Goal: Task Accomplishment & Management: Complete application form

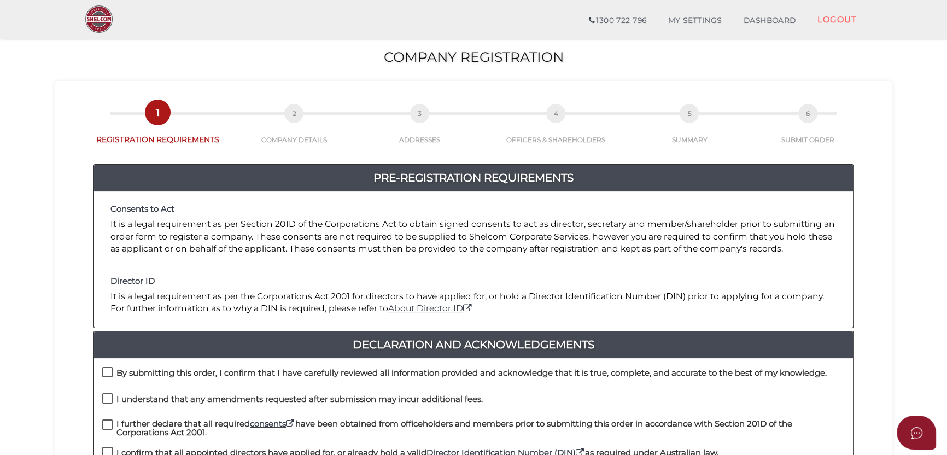
scroll to position [109, 0]
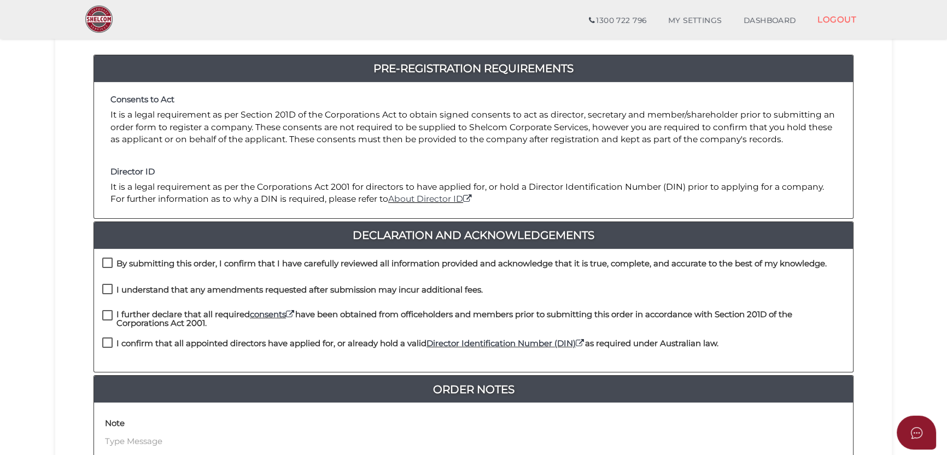
click at [152, 260] on h4 "By submitting this order, I confirm that I have carefully reviewed all informat…" at bounding box center [471, 263] width 710 height 9
checkbox input "true"
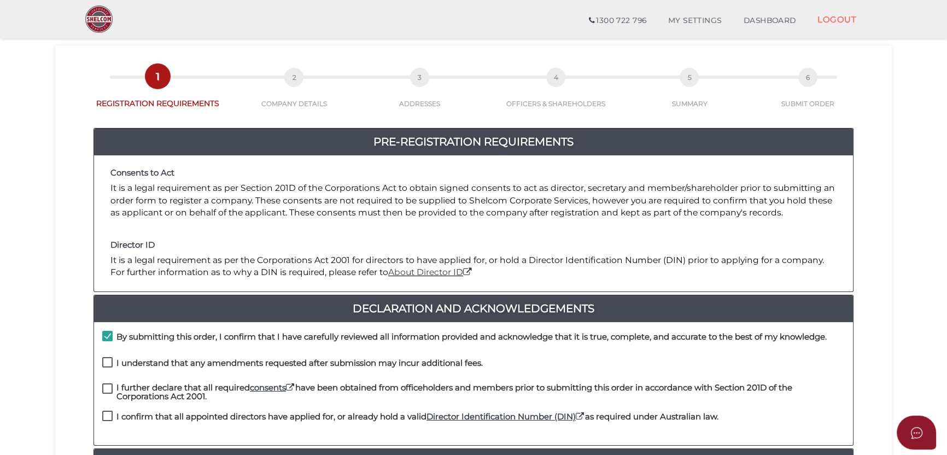
scroll to position [145, 0]
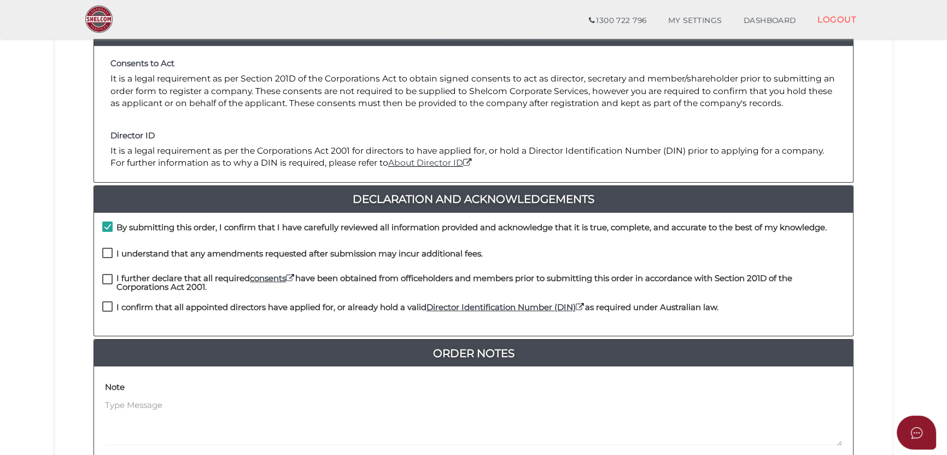
click at [237, 251] on h4 "I understand that any amendments requested after submission may incur additiona…" at bounding box center [299, 253] width 366 height 9
checkbox input "true"
click at [178, 277] on h4 "I further declare that all required consents have been obtained from officehold…" at bounding box center [480, 283] width 728 height 18
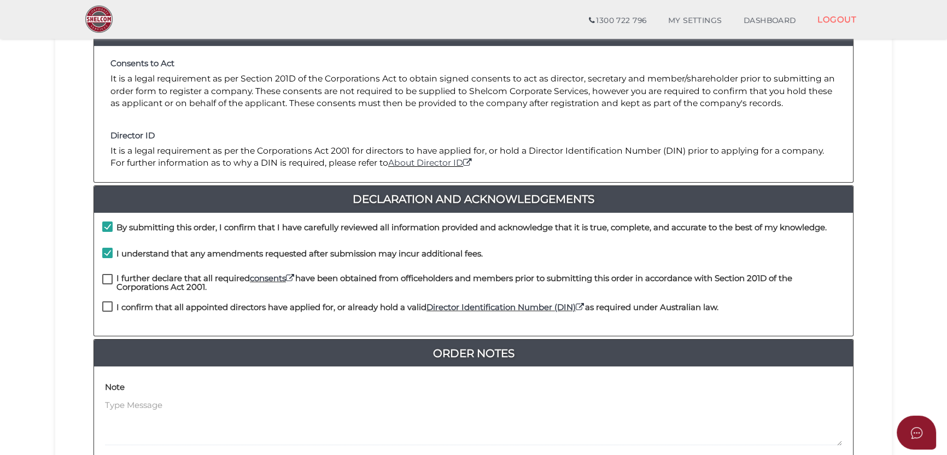
checkbox input "true"
click at [162, 304] on h4 "I confirm that all appointed directors have applied for, or already hold a vali…" at bounding box center [417, 307] width 602 height 9
checkbox input "true"
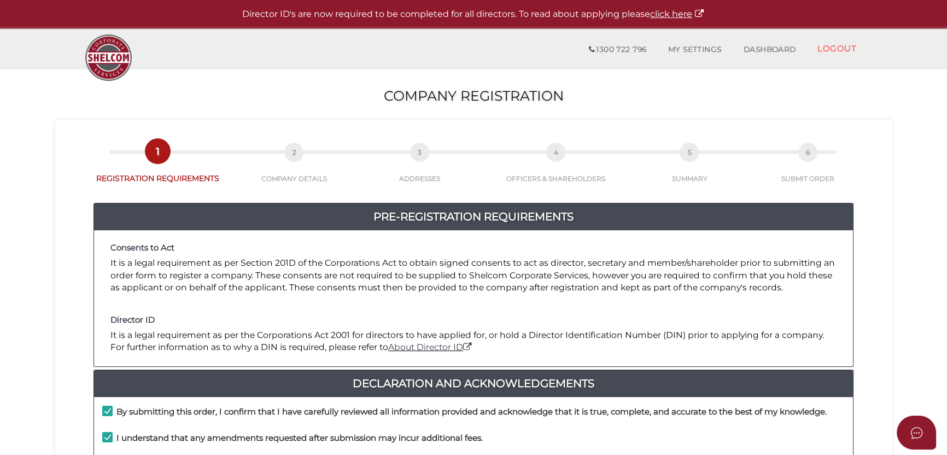
scroll to position [36, 0]
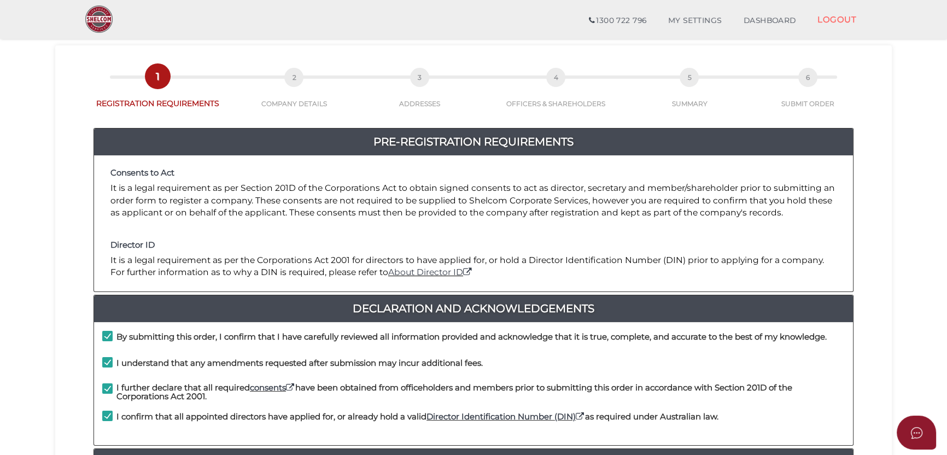
click at [195, 189] on p "It is a legal requirement as per Section 201D of the Corporations Act to obtain…" at bounding box center [473, 200] width 726 height 37
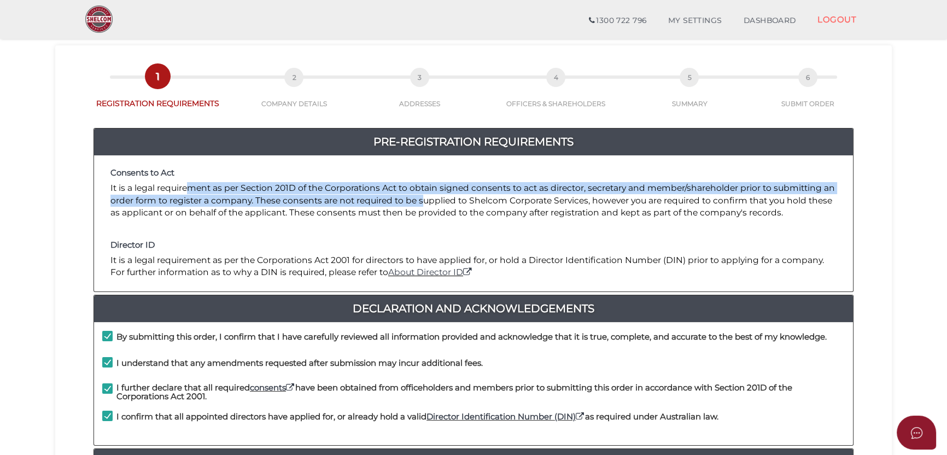
drag, startPoint x: 204, startPoint y: 189, endPoint x: 425, endPoint y: 202, distance: 220.7
click at [425, 202] on p "It is a legal requirement as per Section 201D of the Corporations Act to obtain…" at bounding box center [473, 200] width 726 height 37
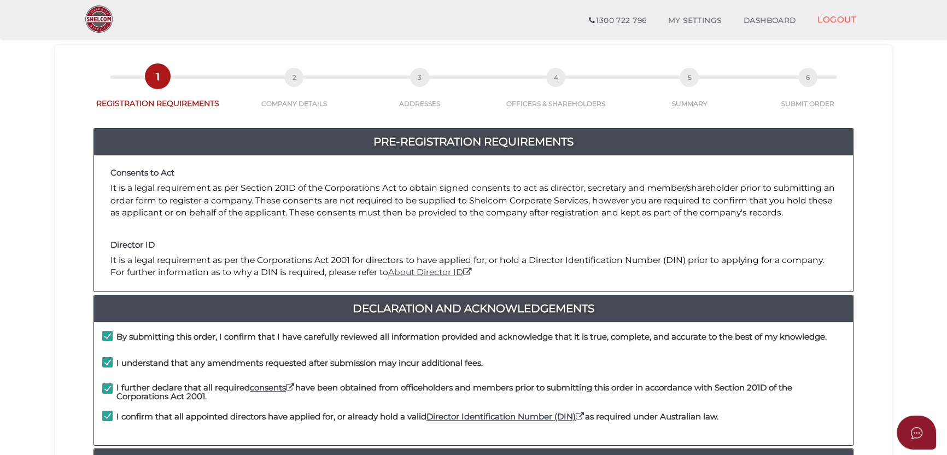
drag, startPoint x: 425, startPoint y: 202, endPoint x: 400, endPoint y: 243, distance: 47.8
click at [400, 243] on h4 "Director ID" at bounding box center [473, 245] width 726 height 9
click at [191, 212] on p "It is a legal requirement as per Section 201D of the Corporations Act to obtain…" at bounding box center [473, 200] width 726 height 37
drag, startPoint x: 220, startPoint y: 200, endPoint x: 259, endPoint y: 204, distance: 39.5
click at [259, 204] on p "It is a legal requirement as per Section 201D of the Corporations Act to obtain…" at bounding box center [473, 200] width 726 height 37
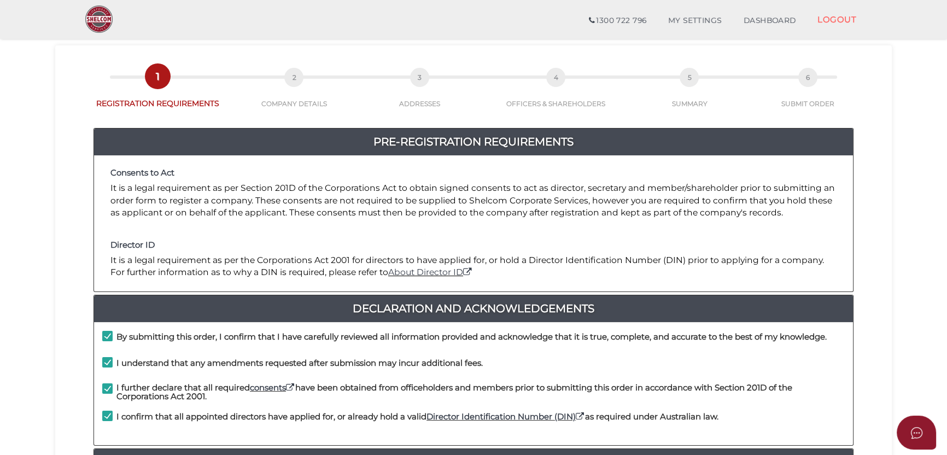
drag, startPoint x: 259, startPoint y: 204, endPoint x: 266, endPoint y: 235, distance: 32.0
click at [266, 235] on div "Consents to Act It is a legal requirement as per Section 201D of the Corporatio…" at bounding box center [473, 223] width 759 height 136
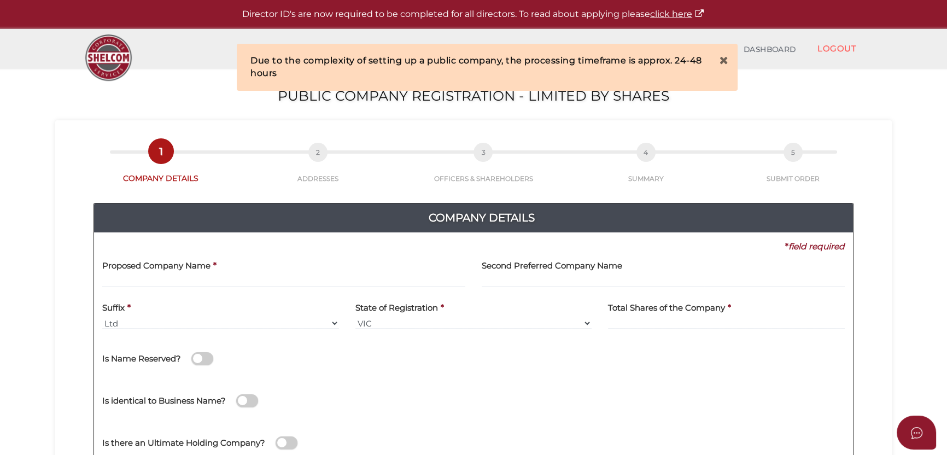
click at [722, 59] on icon at bounding box center [723, 60] width 9 height 11
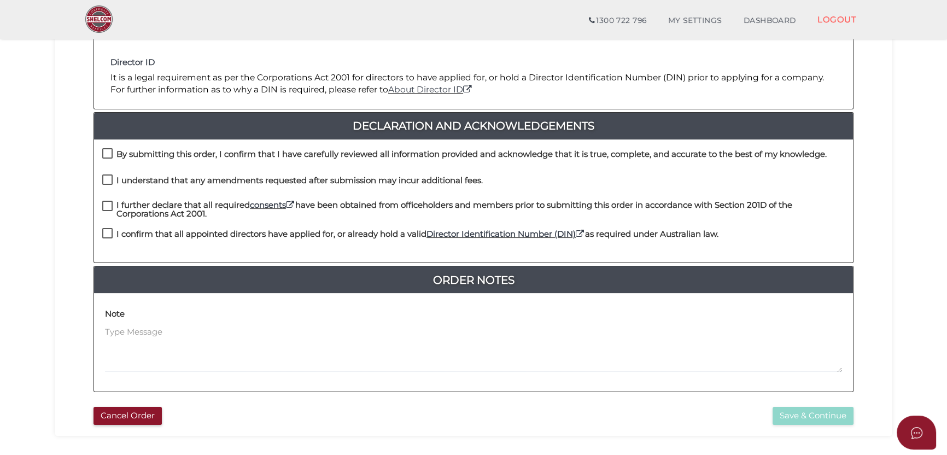
scroll to position [255, 0]
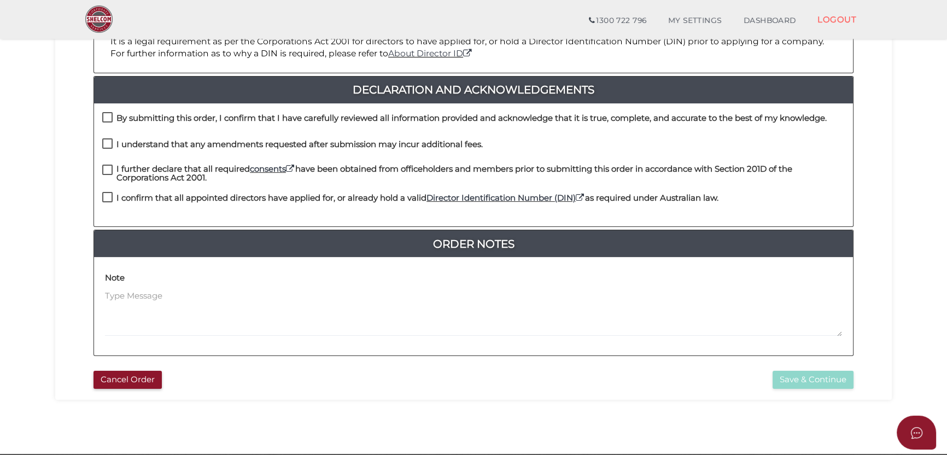
click at [145, 200] on h4 "I confirm that all appointed directors have applied for, or already hold a vali…" at bounding box center [417, 198] width 602 height 9
checkbox input "true"
click at [154, 173] on h4 "I further declare that all required consents have been obtained from officehold…" at bounding box center [480, 174] width 728 height 18
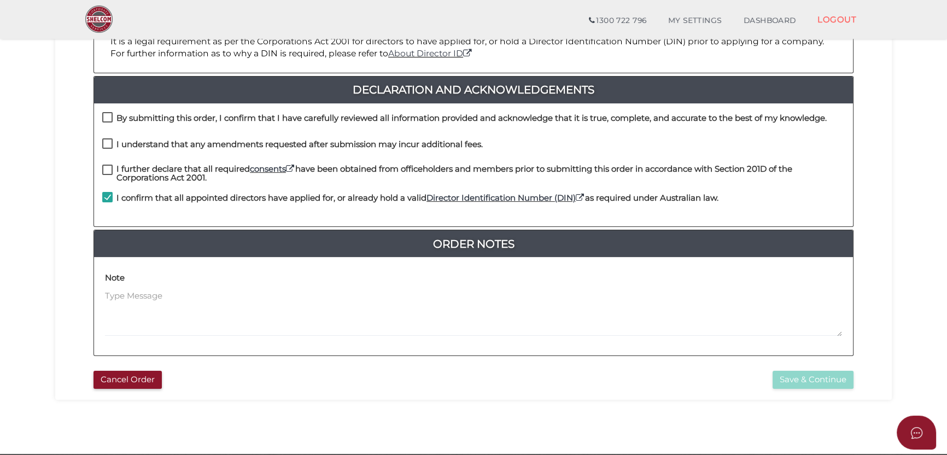
checkbox input "true"
click at [167, 140] on h4 "I understand that any amendments requested after submission may incur additiona…" at bounding box center [299, 144] width 366 height 9
checkbox input "true"
click at [191, 114] on h4 "By submitting this order, I confirm that I have carefully reviewed all informat…" at bounding box center [471, 118] width 710 height 9
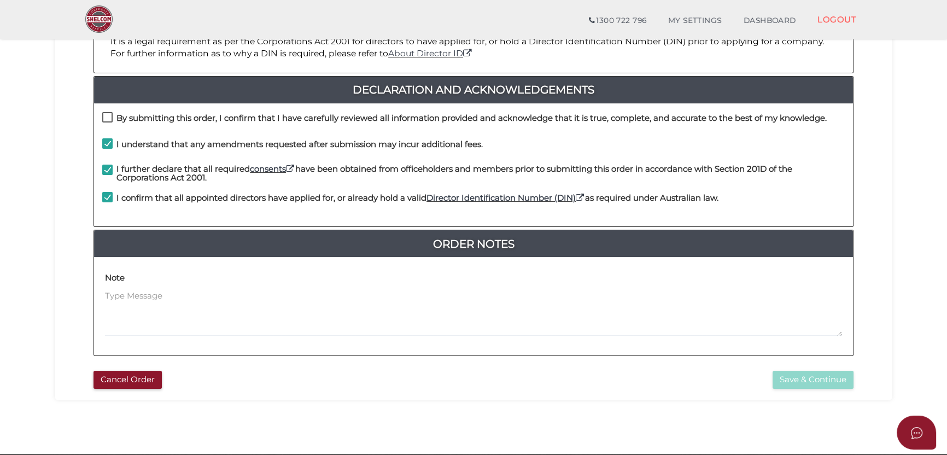
checkbox input "true"
click at [831, 378] on button "Save & Continue" at bounding box center [812, 380] width 81 height 18
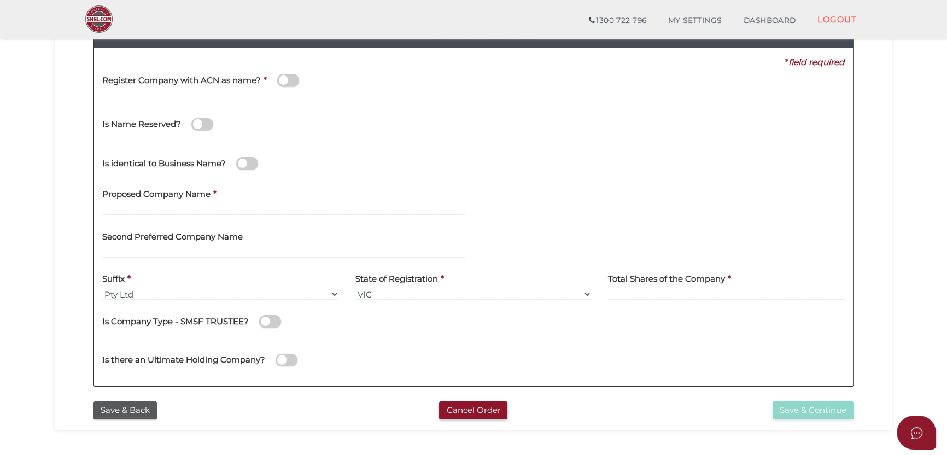
scroll to position [255, 0]
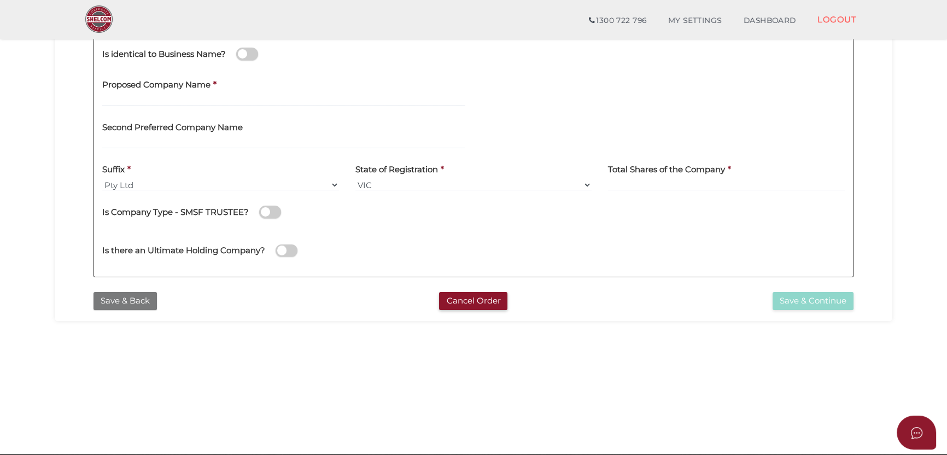
click at [122, 294] on button "Save & Back" at bounding box center [124, 301] width 63 height 18
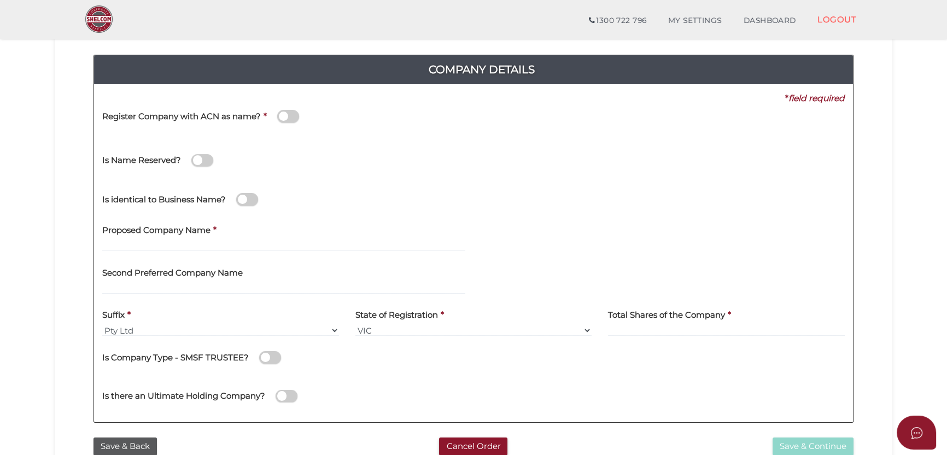
scroll to position [0, 0]
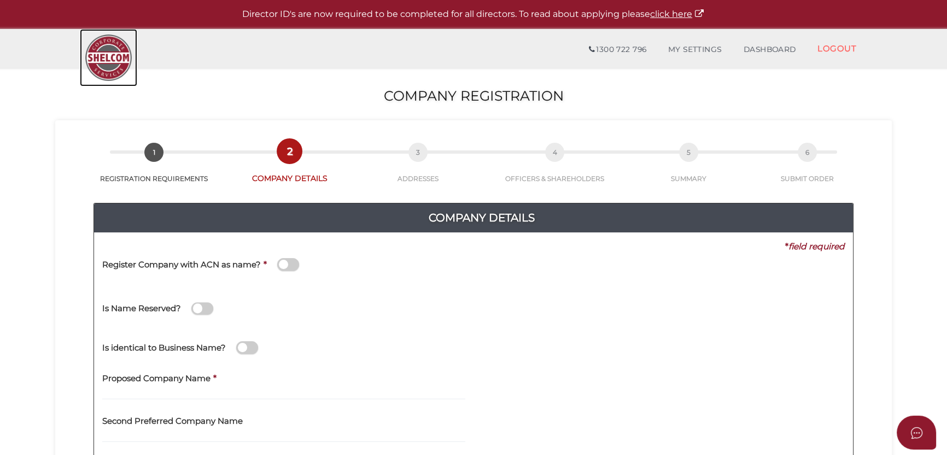
click at [124, 52] on img at bounding box center [108, 57] width 57 height 57
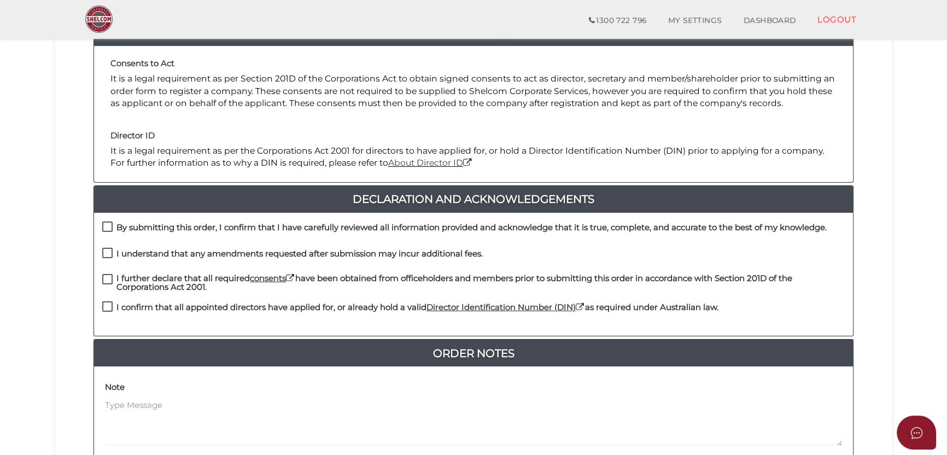
scroll to position [219, 0]
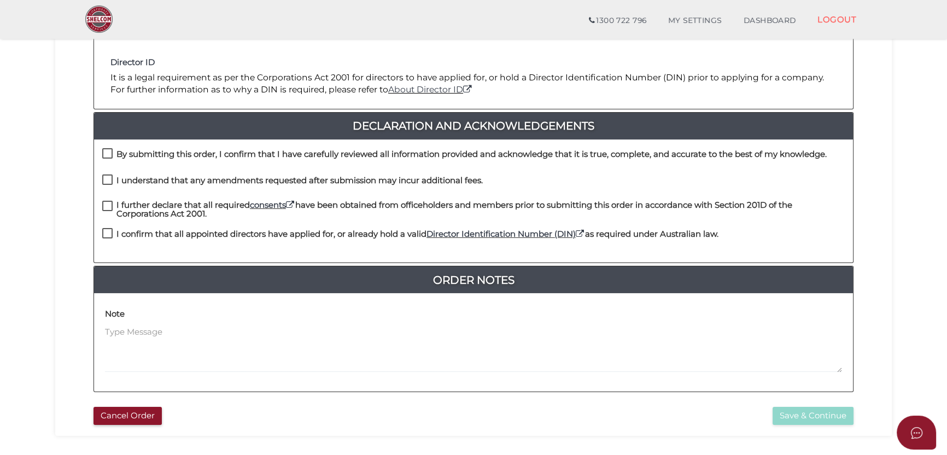
drag, startPoint x: 207, startPoint y: 163, endPoint x: 201, endPoint y: 172, distance: 10.3
click at [207, 163] on div "By submitting this order, I confirm that I have carefully reviewed all informat…" at bounding box center [464, 157] width 724 height 18
click at [196, 179] on h4 "I understand that any amendments requested after submission may incur additiona…" at bounding box center [299, 180] width 366 height 9
checkbox input "true"
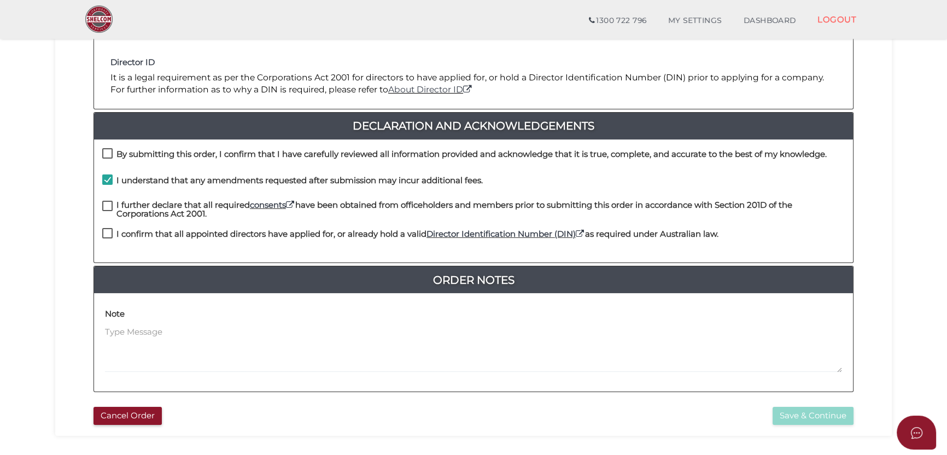
click at [184, 201] on h4 "I further declare that all required consents have been obtained from officehold…" at bounding box center [480, 210] width 728 height 18
checkbox input "true"
click at [173, 219] on div "I further declare that all required consents have been obtained from officehold…" at bounding box center [473, 211] width 742 height 20
click at [207, 147] on div "By submitting this order, I confirm that I have carefully reviewed all informat…" at bounding box center [473, 201] width 759 height 124
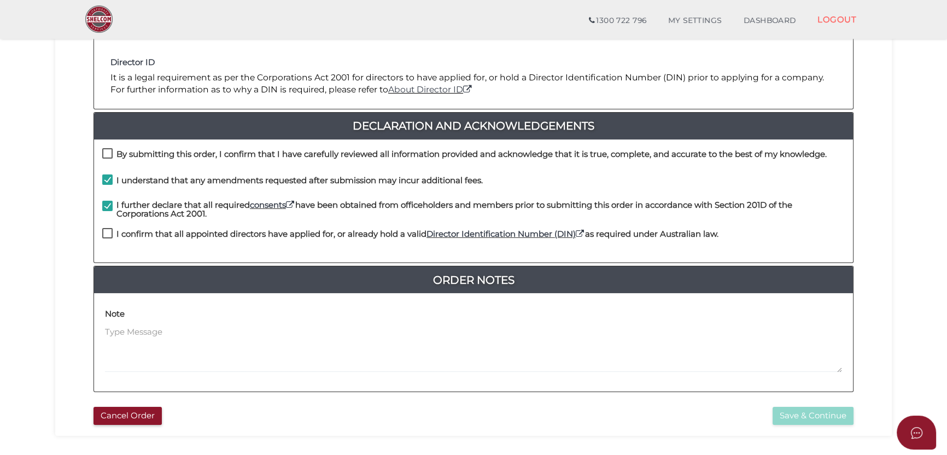
click at [160, 226] on div "I further declare that all required consents have been obtained from officehold…" at bounding box center [473, 215] width 759 height 28
click at [159, 233] on h4 "I confirm that all appointed directors have applied for, or already hold a vali…" at bounding box center [417, 234] width 602 height 9
checkbox input "true"
click at [194, 153] on h4 "By submitting this order, I confirm that I have carefully reviewed all informat…" at bounding box center [471, 154] width 710 height 9
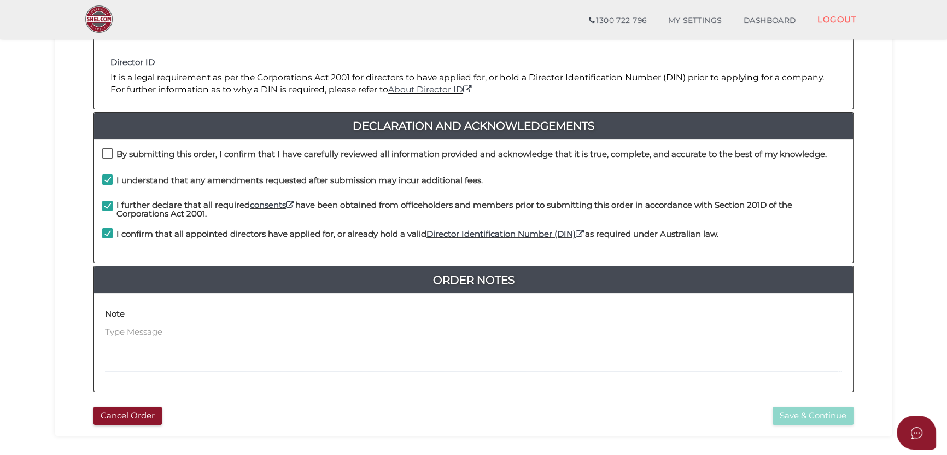
checkbox input "true"
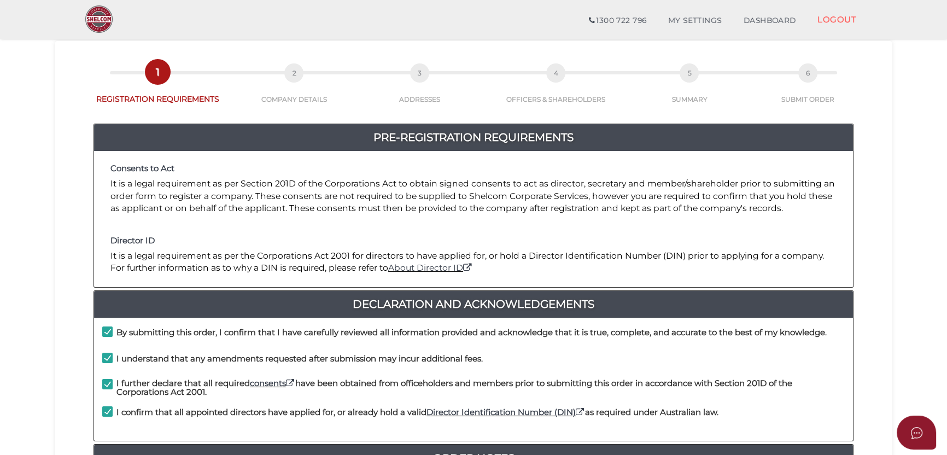
scroll to position [259, 0]
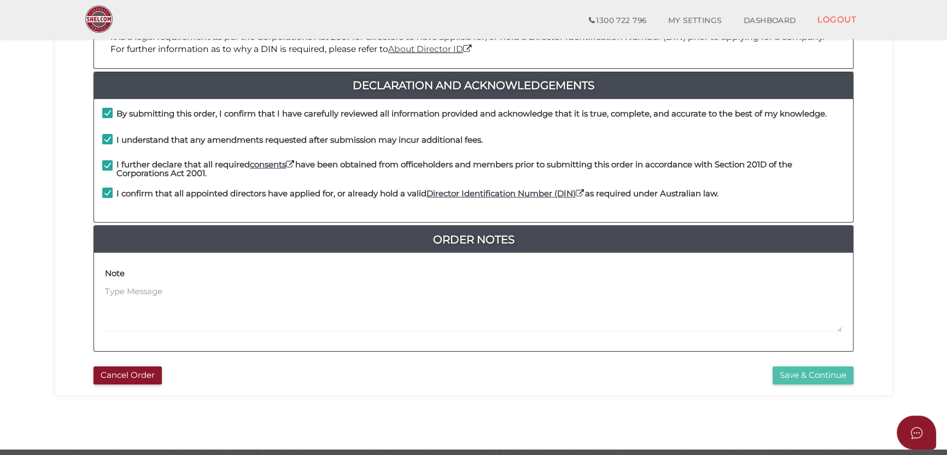
click at [821, 369] on button "Save & Continue" at bounding box center [812, 375] width 81 height 18
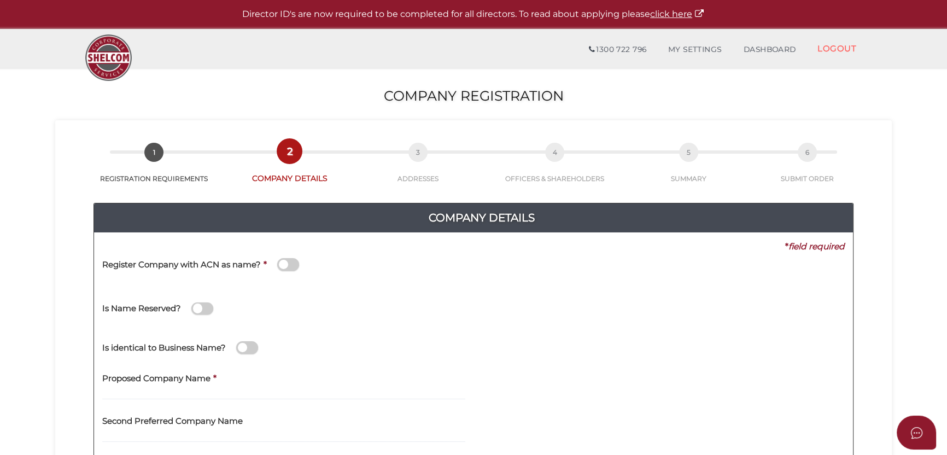
scroll to position [36, 0]
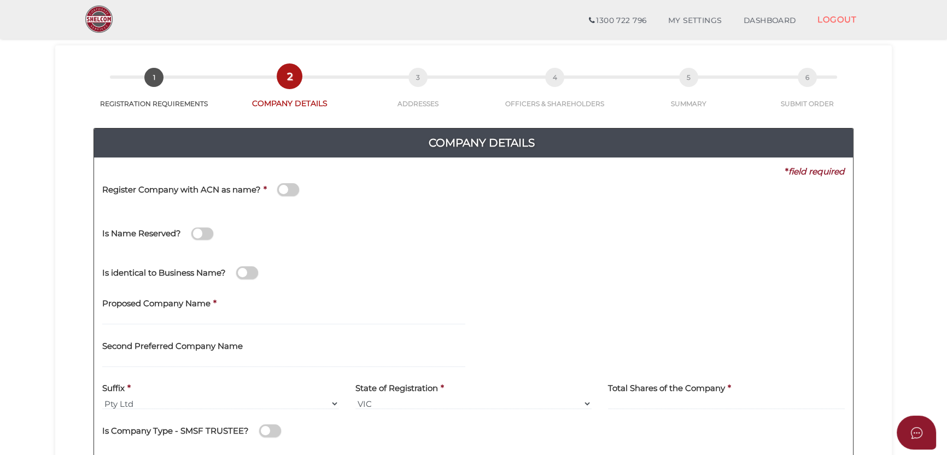
click at [198, 230] on span at bounding box center [202, 233] width 22 height 13
click at [0, 0] on input "checkbox" at bounding box center [0, 0] width 0 height 0
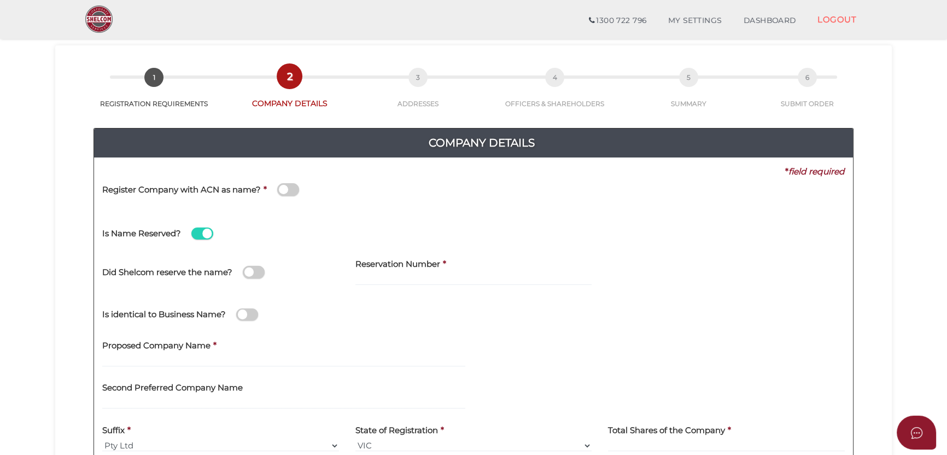
click at [203, 231] on span at bounding box center [202, 233] width 22 height 13
click at [0, 0] on input "checkbox" at bounding box center [0, 0] width 0 height 0
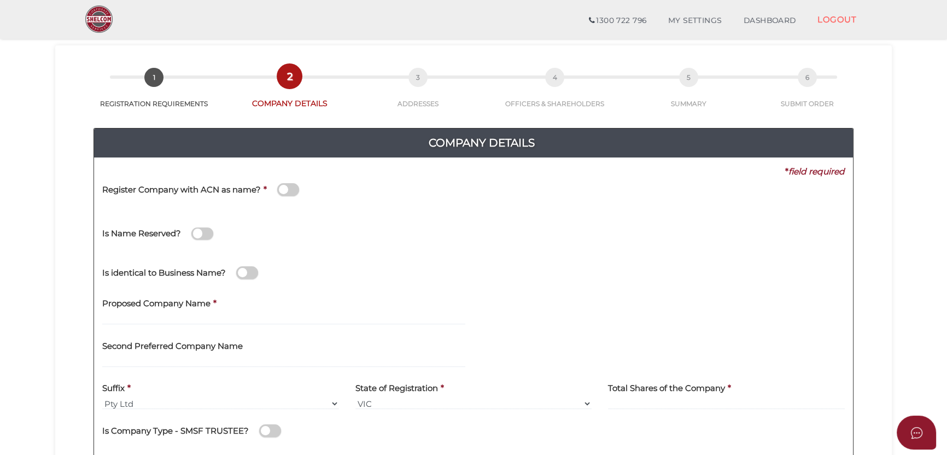
click at [265, 272] on div "Is identical to Business Name?" at bounding box center [228, 266] width 253 height 31
click at [241, 273] on span at bounding box center [247, 272] width 22 height 13
click at [0, 0] on input "checkbox" at bounding box center [0, 0] width 0 height 0
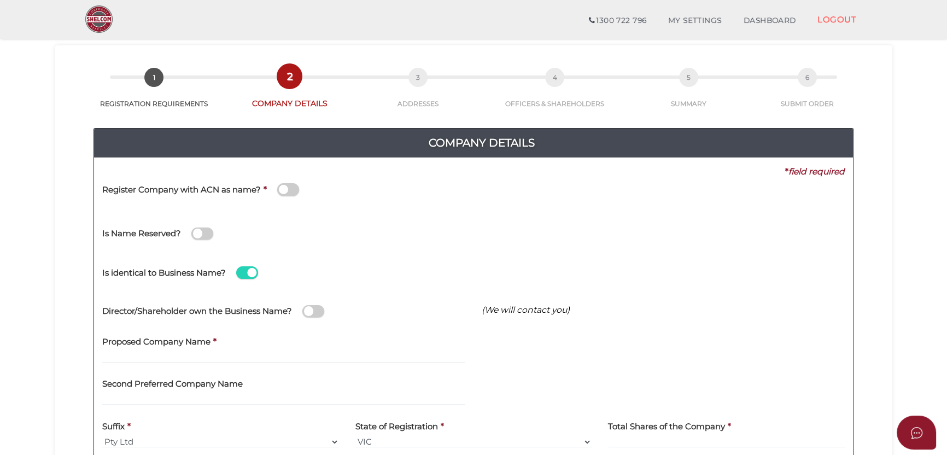
click at [254, 272] on span at bounding box center [247, 272] width 22 height 13
click at [0, 0] on input "checkbox" at bounding box center [0, 0] width 0 height 0
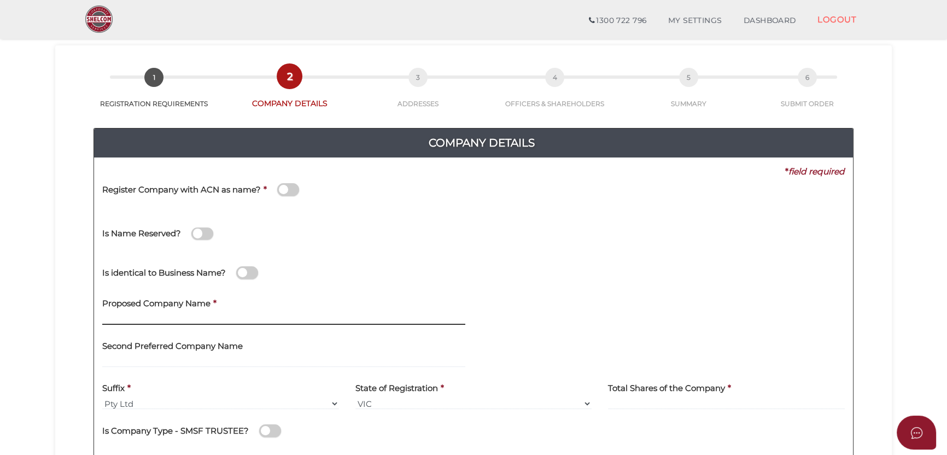
click at [249, 318] on input "text" at bounding box center [283, 319] width 363 height 12
click at [145, 320] on input "text" at bounding box center [283, 319] width 363 height 12
paste input "PGDP Dakabin Pty Ltd"
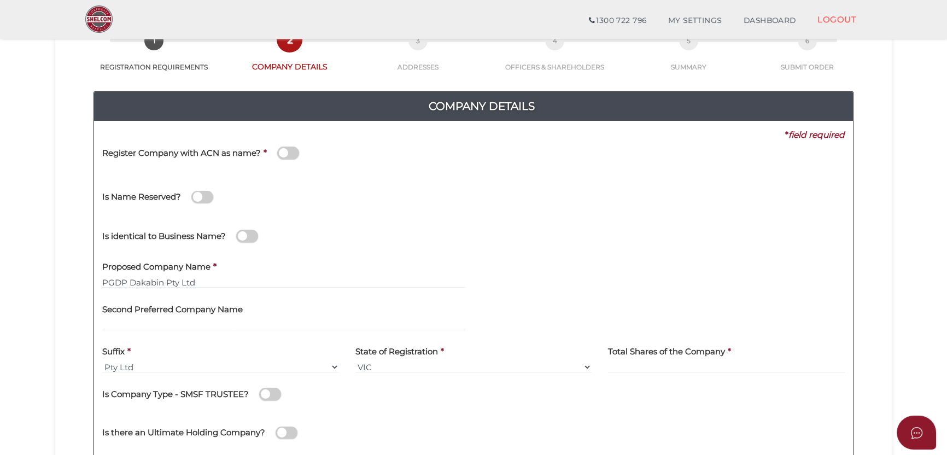
click at [173, 331] on div "Second Preferred Company Name" at bounding box center [283, 317] width 379 height 43
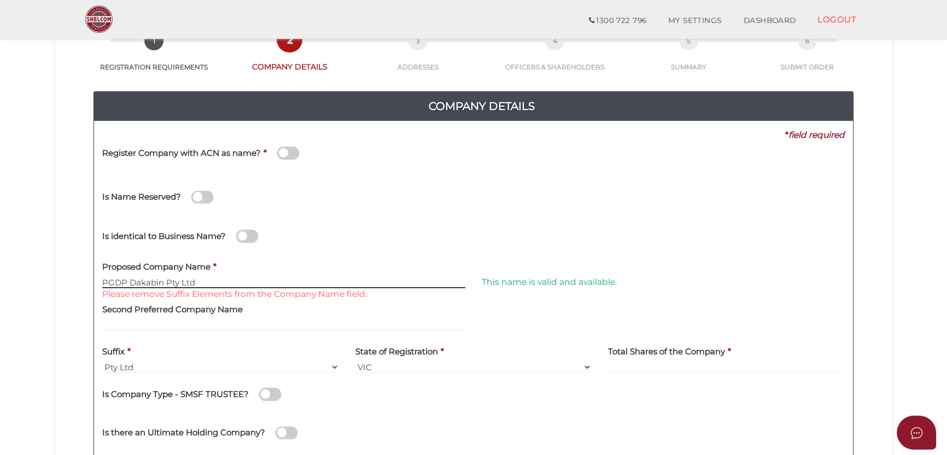
click at [233, 286] on input "PGDP Dakabin Pty Ltd" at bounding box center [283, 282] width 363 height 12
drag, startPoint x: 249, startPoint y: 282, endPoint x: 83, endPoint y: 281, distance: 166.2
click at [81, 280] on div "Company Details 0f6e52f5f2eca68b2693963826271084 6efc333608ace3a9c5330310bc42e3…" at bounding box center [473, 270] width 820 height 396
click at [213, 283] on input "PGDP Dakabin Pty Ltd" at bounding box center [283, 282] width 363 height 12
type input "PGDP Dakabin"
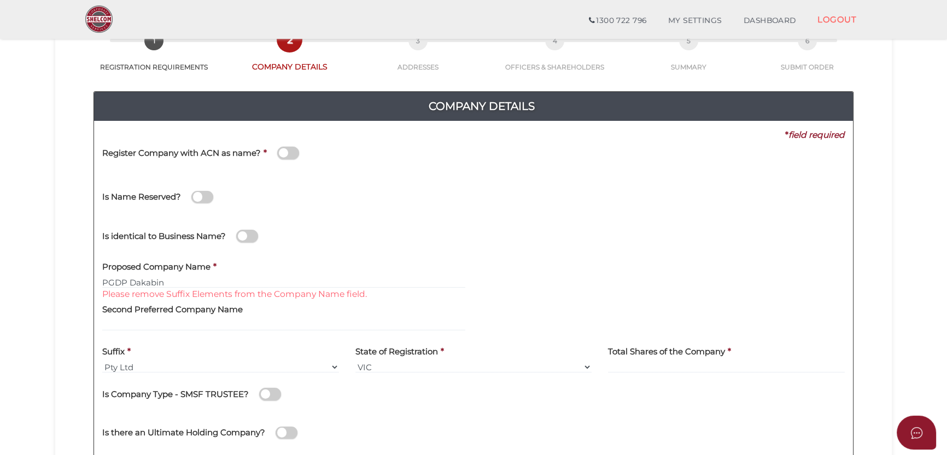
click at [67, 253] on div "Company Details 0f6e52f5f2eca68b2693963826271084 6efc333608ace3a9c5330310bc42e3…" at bounding box center [473, 270] width 820 height 396
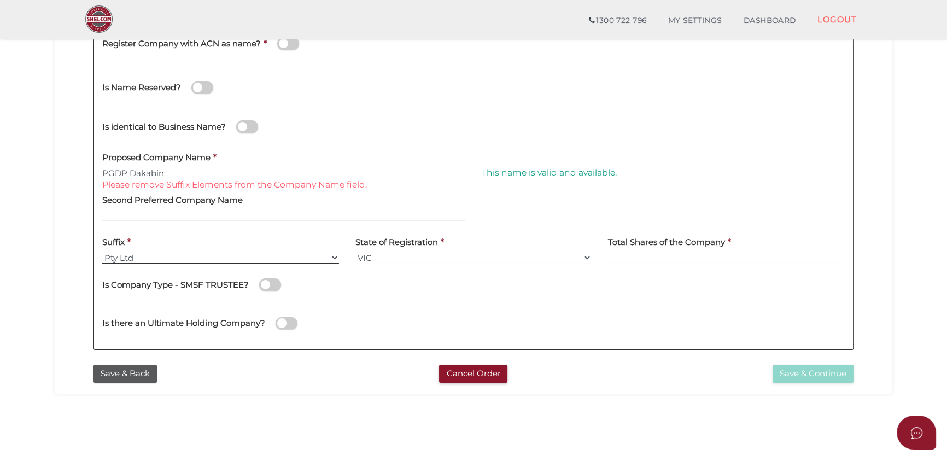
click at [142, 257] on select "Pty Ltd Pty Ltd Pty. Ltd. Pty Limited Proprietary Limited Proprietary Ltd" at bounding box center [220, 257] width 237 height 12
drag, startPoint x: 173, startPoint y: 257, endPoint x: 286, endPoint y: 255, distance: 113.2
click at [173, 257] on select "Pty Ltd Pty Ltd Pty. Ltd. Pty Limited Proprietary Limited Proprietary Ltd" at bounding box center [220, 257] width 237 height 12
click at [625, 255] on input at bounding box center [726, 257] width 237 height 12
click at [638, 254] on input at bounding box center [726, 257] width 237 height 12
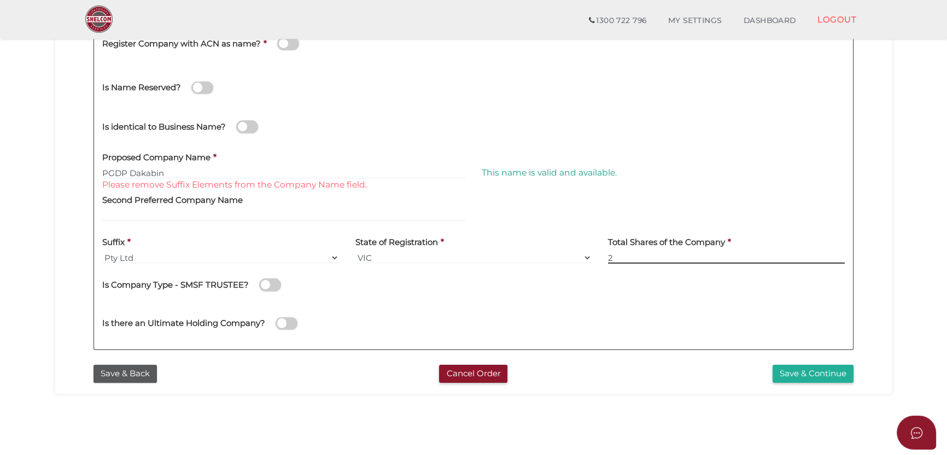
type input "2"
click at [619, 282] on div "Is Company Type - SMSF TRUSTEE?" at bounding box center [473, 283] width 742 height 22
click at [276, 321] on span at bounding box center [287, 323] width 22 height 13
click at [0, 0] on input "checkbox" at bounding box center [0, 0] width 0 height 0
select select "[GEOGRAPHIC_DATA]"
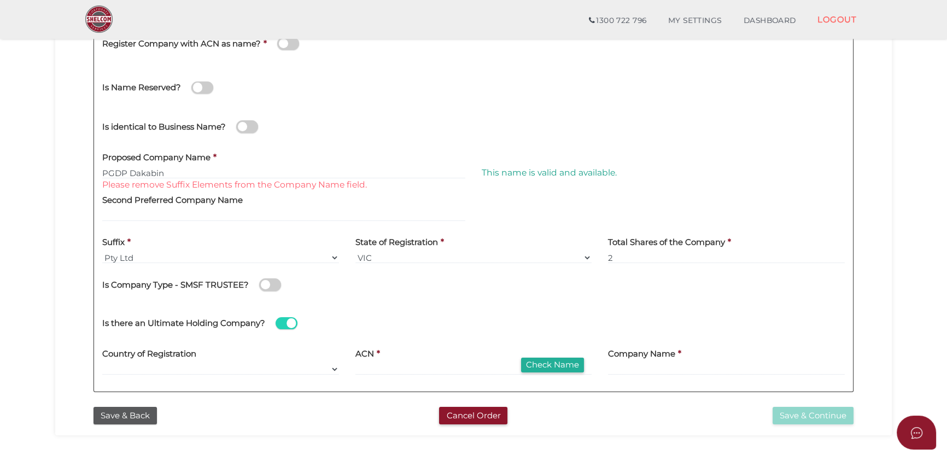
click at [284, 323] on span at bounding box center [287, 323] width 22 height 13
click at [0, 0] on input "checkbox" at bounding box center [0, 0] width 0 height 0
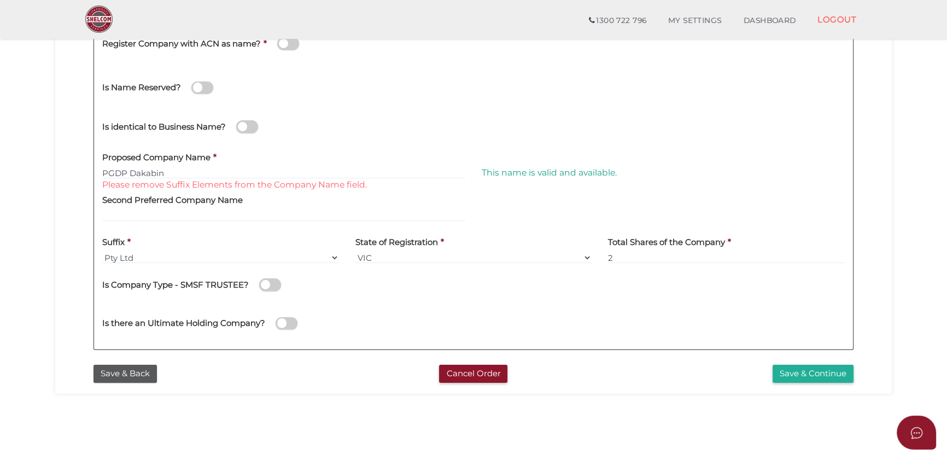
scroll to position [219, 0]
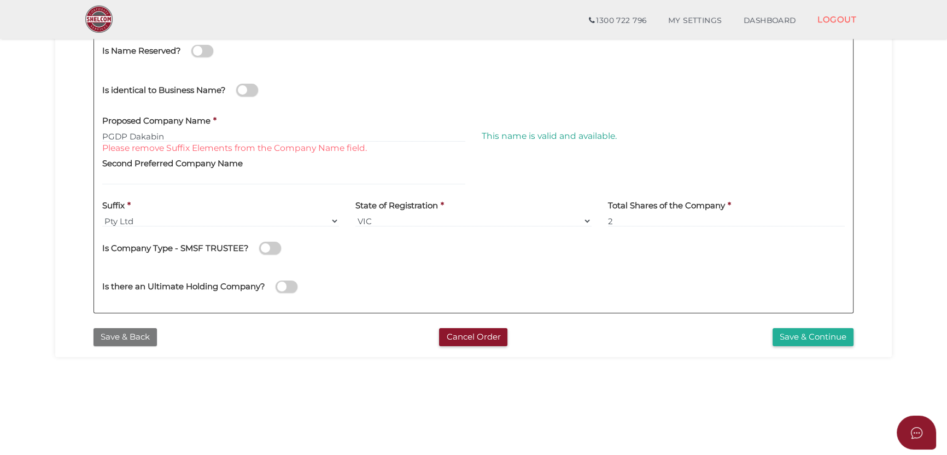
click at [132, 336] on button "Save & Back" at bounding box center [124, 337] width 63 height 18
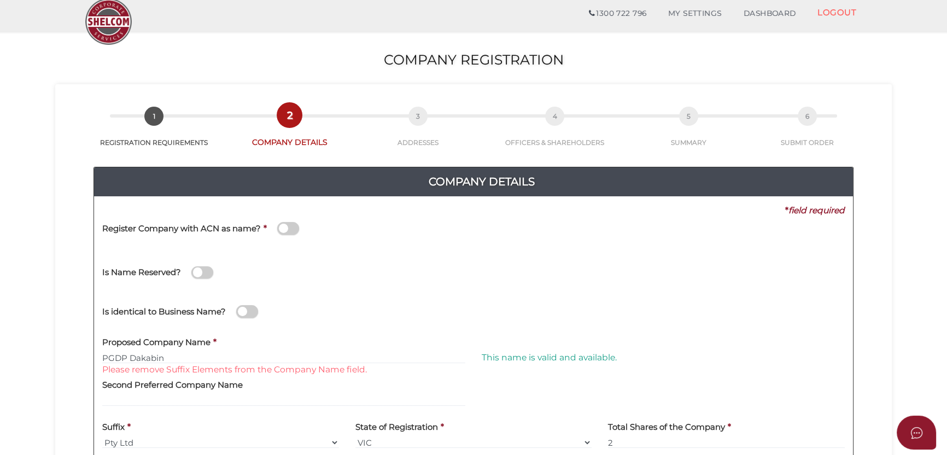
scroll to position [73, 0]
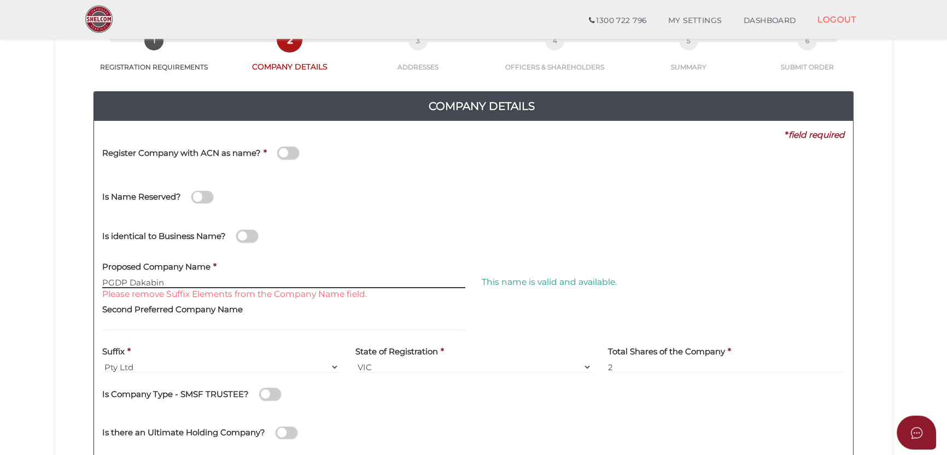
click at [224, 277] on input "PGDP Dakabin" at bounding box center [283, 282] width 363 height 12
type input "PGDP Dakabin"
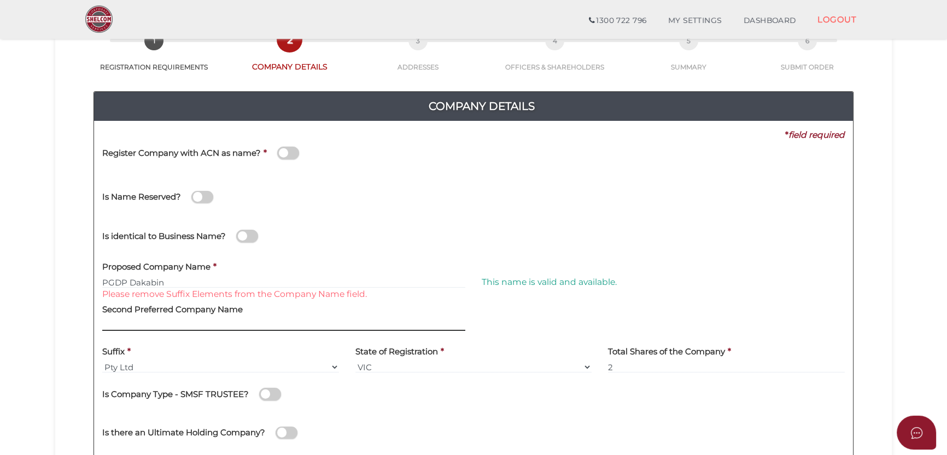
scroll to position [145, 0]
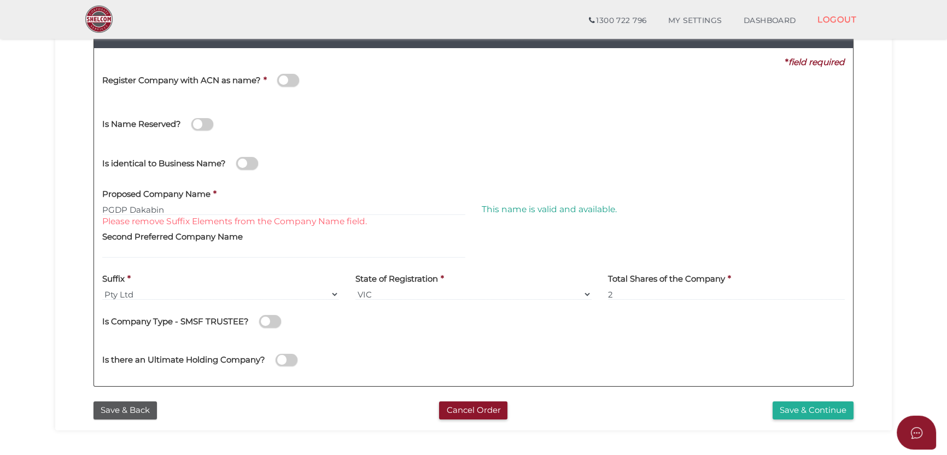
drag, startPoint x: 829, startPoint y: 403, endPoint x: 822, endPoint y: 390, distance: 15.7
click at [829, 403] on button "Save & Continue" at bounding box center [812, 410] width 81 height 18
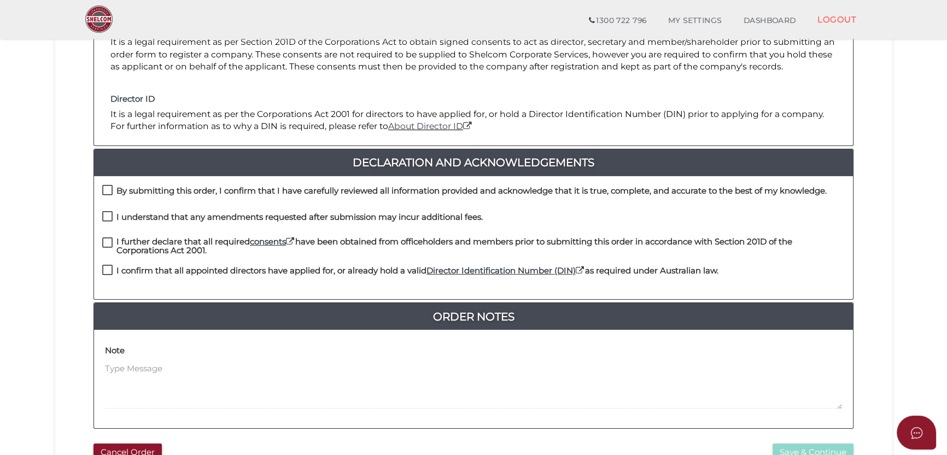
scroll to position [255, 0]
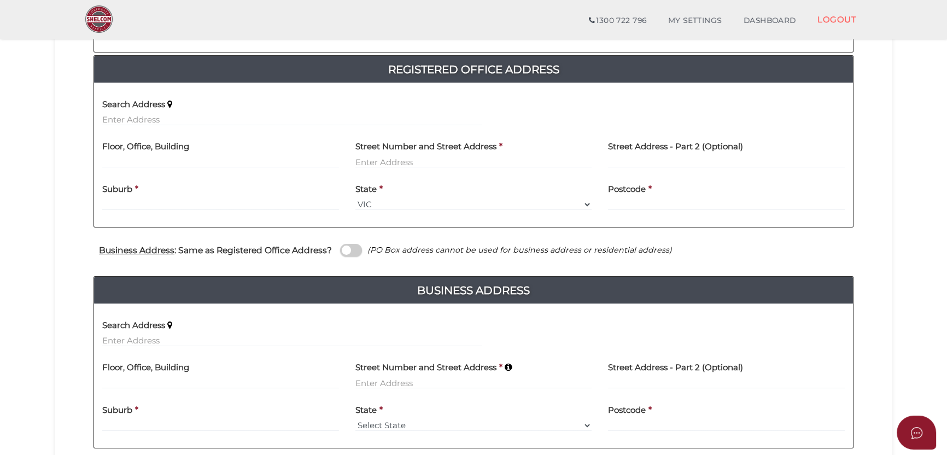
scroll to position [341, 0]
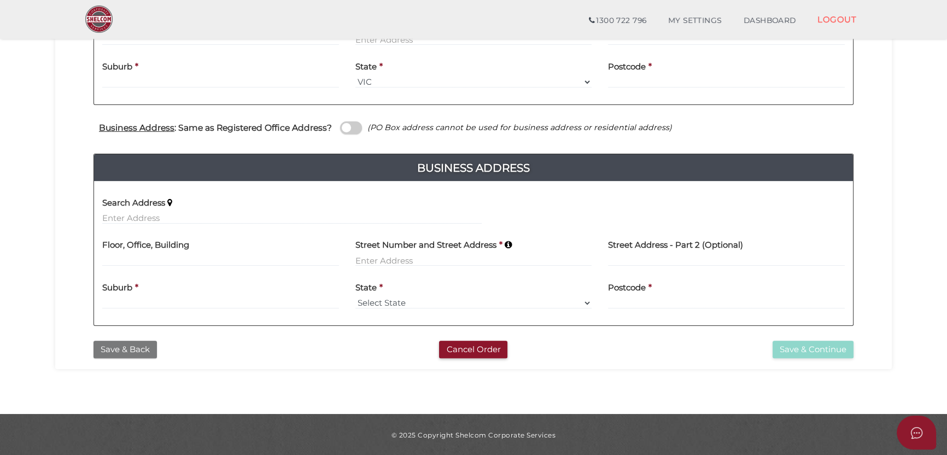
click at [128, 346] on button "Save & Back" at bounding box center [124, 350] width 63 height 18
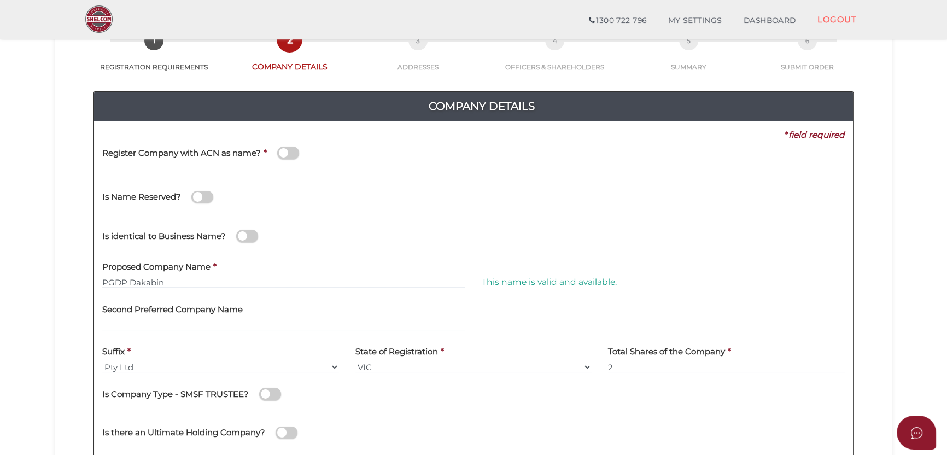
scroll to position [109, 0]
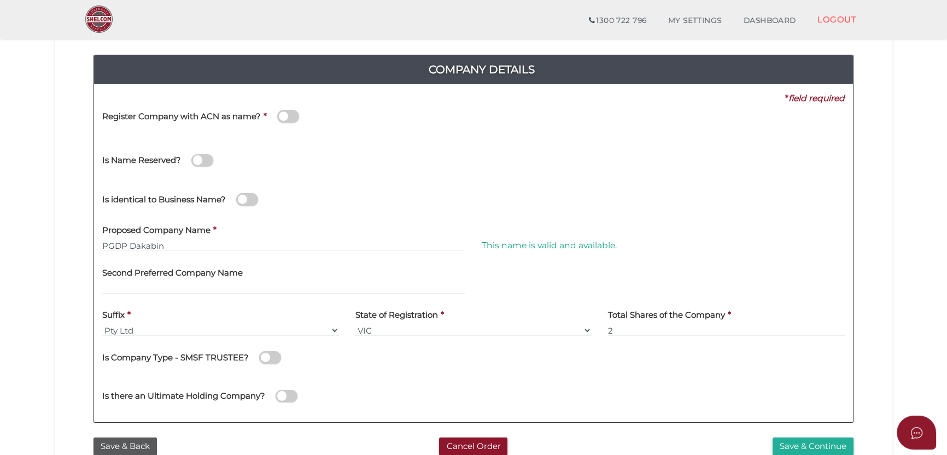
click at [15, 216] on section "Company Registration 6efc333608ace3a9c5330310bc42e398 1 REGISTRATION REQUIREMEN…" at bounding box center [473, 259] width 947 height 679
click at [827, 447] on button "Save & Continue" at bounding box center [812, 446] width 81 height 18
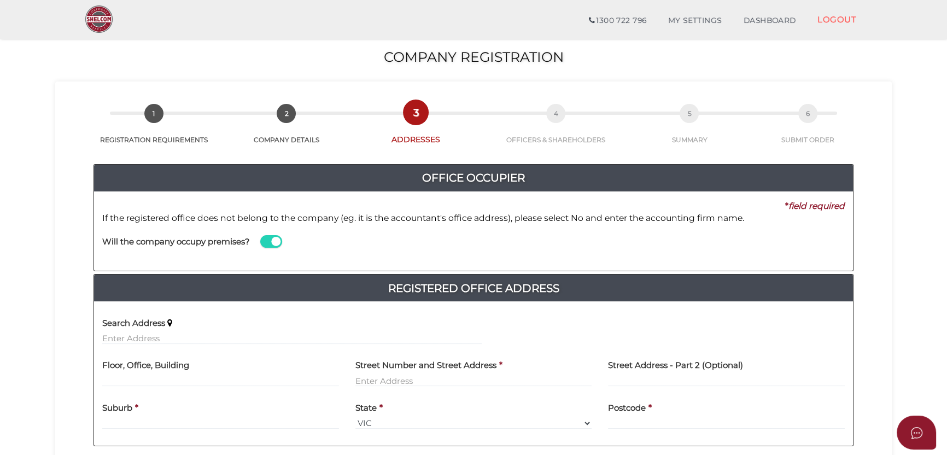
scroll to position [73, 0]
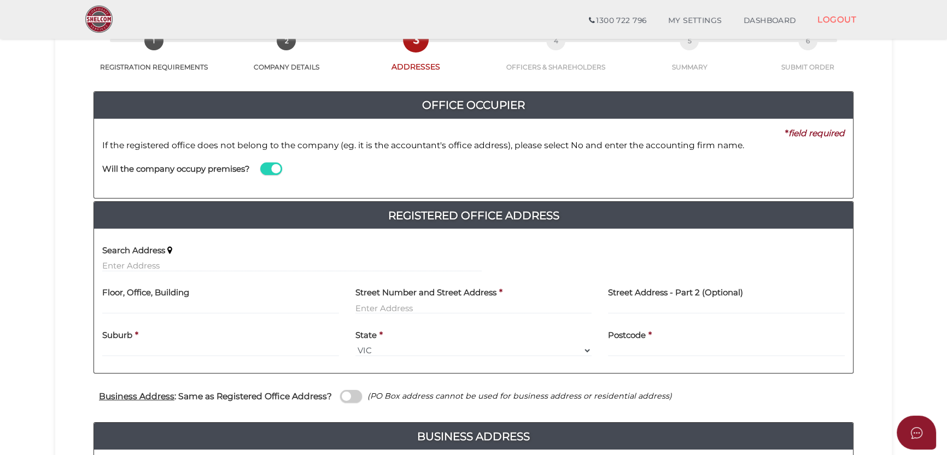
click at [263, 169] on span at bounding box center [271, 168] width 22 height 13
click at [0, 0] on input "checkbox" at bounding box center [0, 0] width 0 height 0
click at [279, 170] on span at bounding box center [271, 168] width 22 height 13
click at [0, 0] on input "checkbox" at bounding box center [0, 0] width 0 height 0
click at [255, 263] on input "text" at bounding box center [291, 266] width 379 height 12
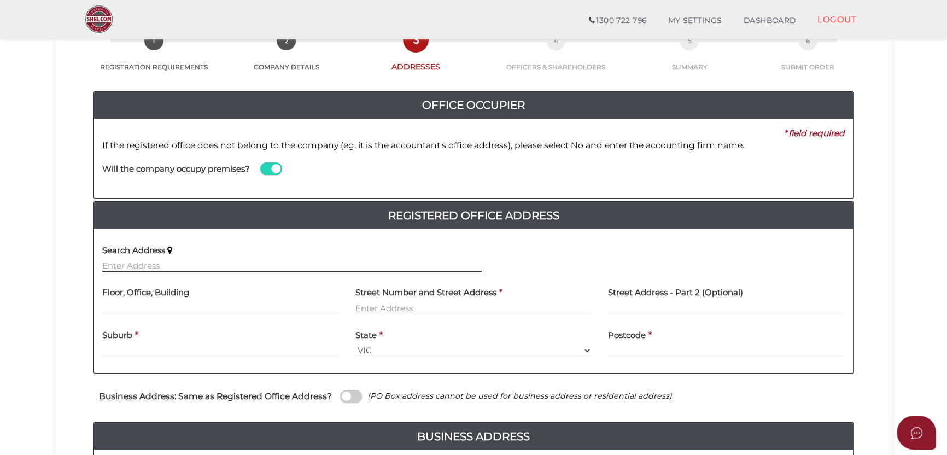
paste input "Suite 2, L19, 40 City Road Southbank Vic 3006."
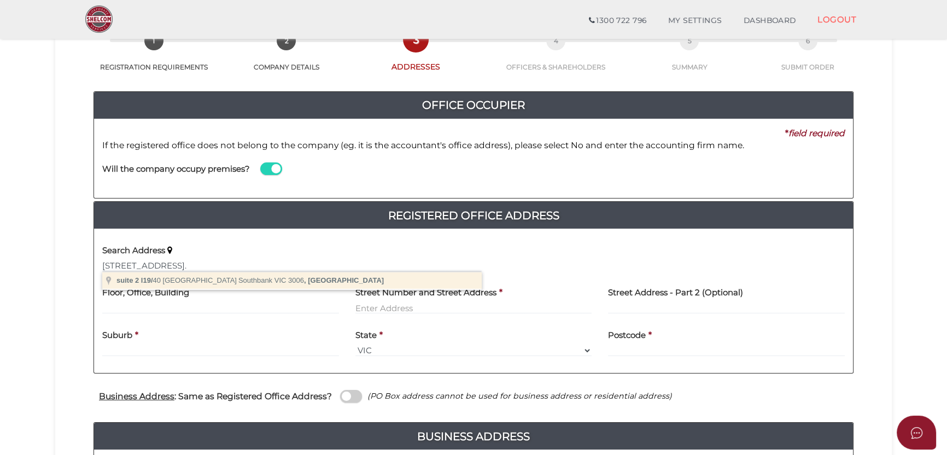
type input "suite 2 l19/40 City Road, Southbank VIC 3006, Australia"
type input "suite 2 l19"
type input "40 City Road"
type input "Southbank"
select select "VIC"
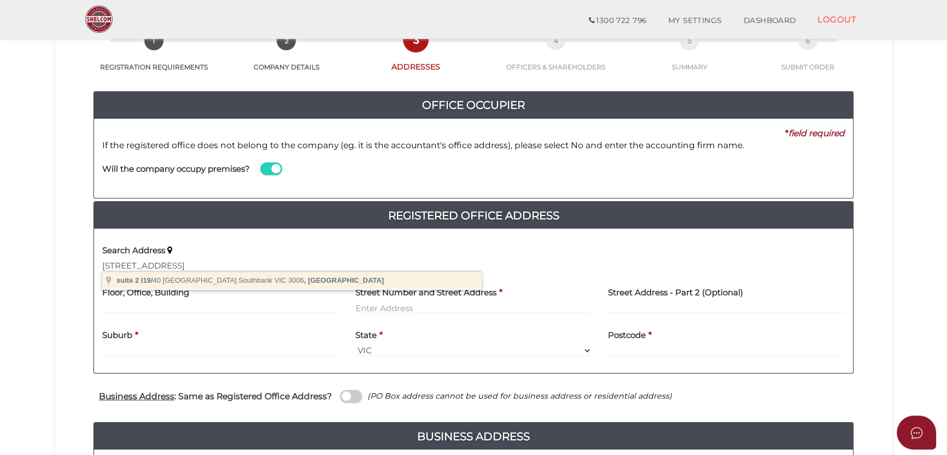
type input "3006"
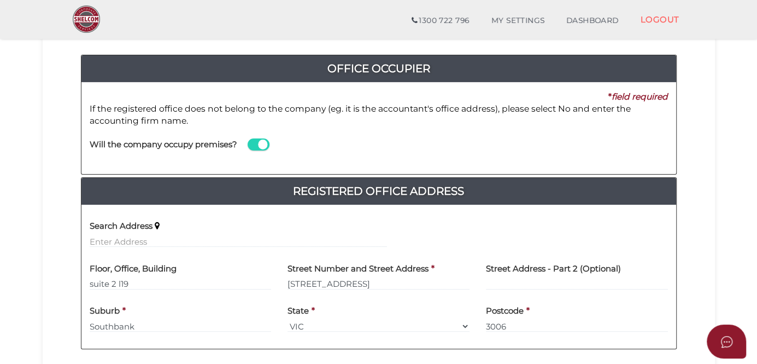
scroll to position [167, 0]
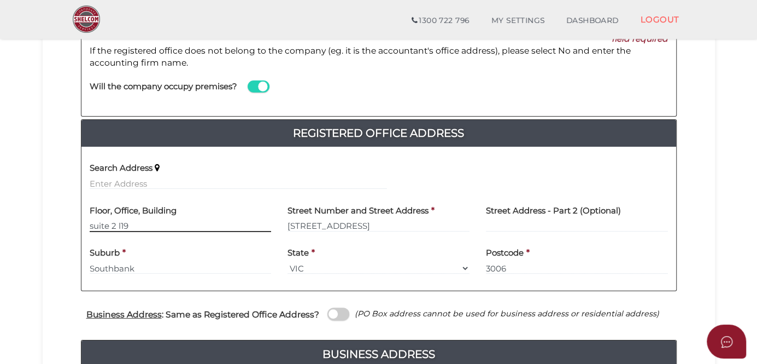
click at [96, 221] on input "suite 2 l19" at bounding box center [181, 226] width 182 height 12
click at [121, 222] on input "Suite 2 l19" at bounding box center [181, 226] width 182 height 12
type input "Suite 2, L 19"
click at [227, 266] on input "Southbank" at bounding box center [181, 268] width 182 height 12
drag, startPoint x: 206, startPoint y: 266, endPoint x: 107, endPoint y: 264, distance: 99.0
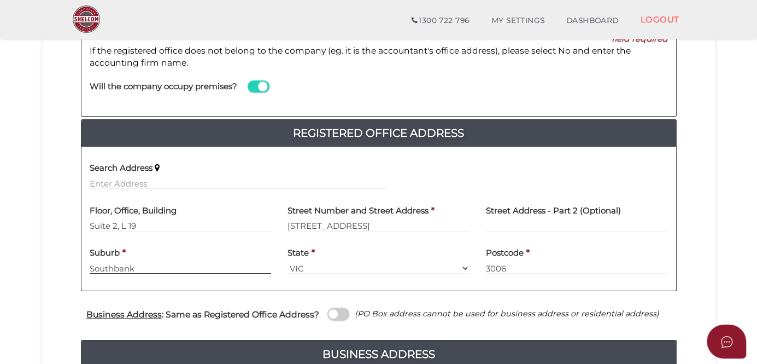
click at [112, 265] on input "Southbank" at bounding box center [181, 268] width 182 height 12
type input "South"
type input "SOUTHBANK"
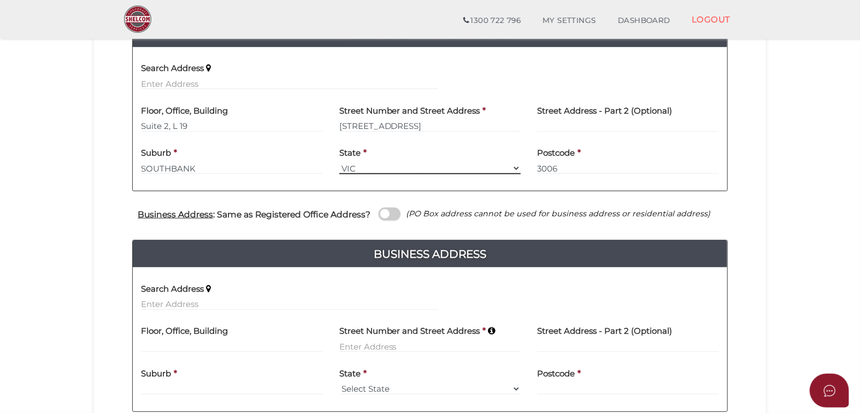
scroll to position [333, 0]
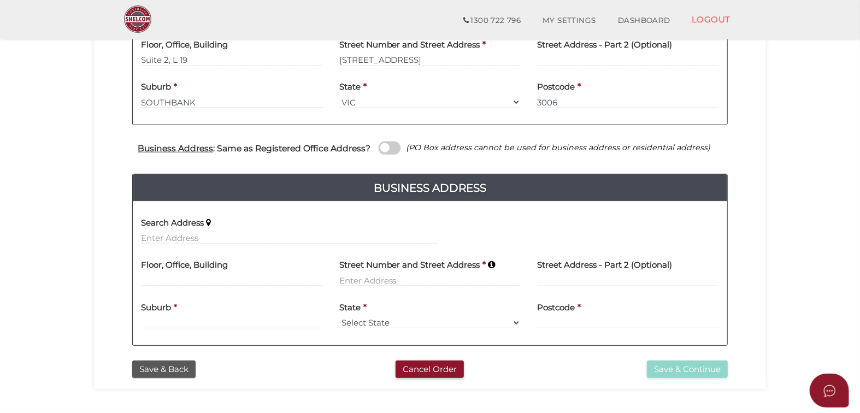
click at [388, 147] on span at bounding box center [390, 148] width 22 height 13
click at [0, 0] on input "checkbox" at bounding box center [0, 0] width 0 height 0
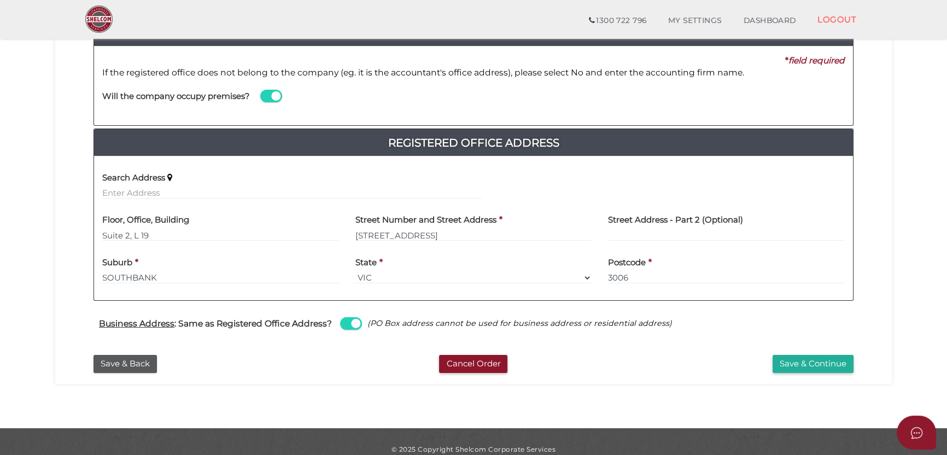
scroll to position [160, 0]
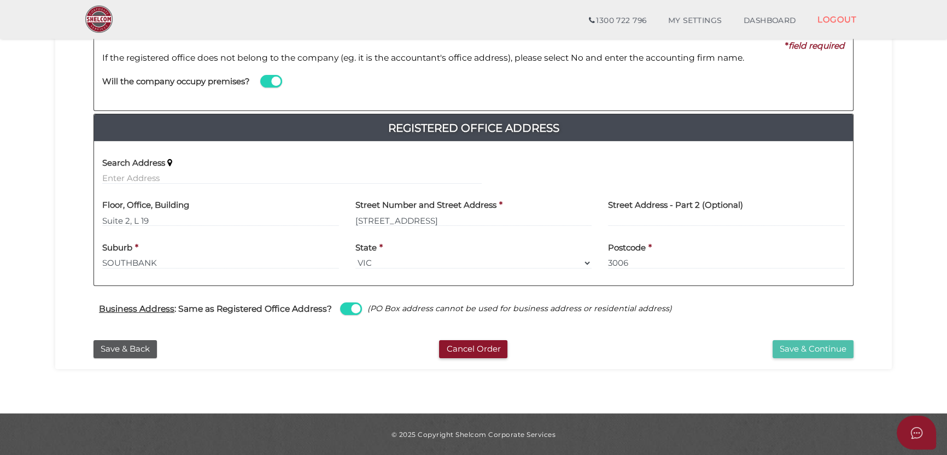
click at [803, 348] on button "Save & Continue" at bounding box center [812, 349] width 81 height 18
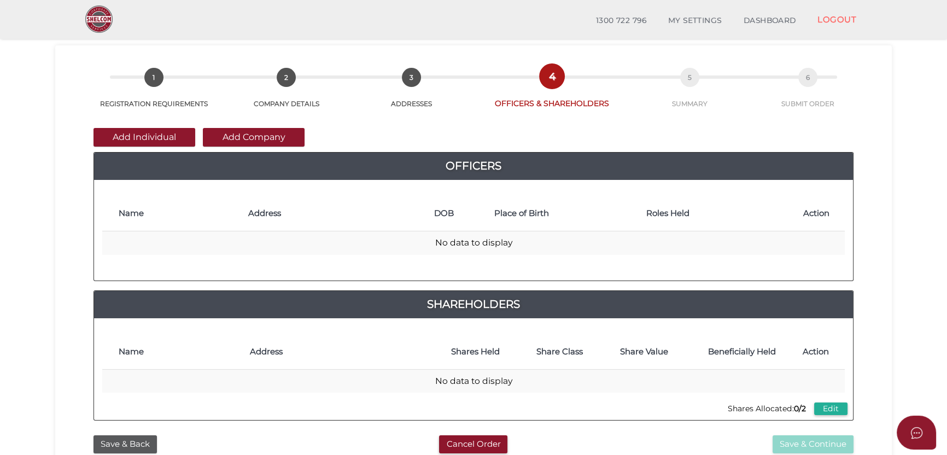
scroll to position [73, 0]
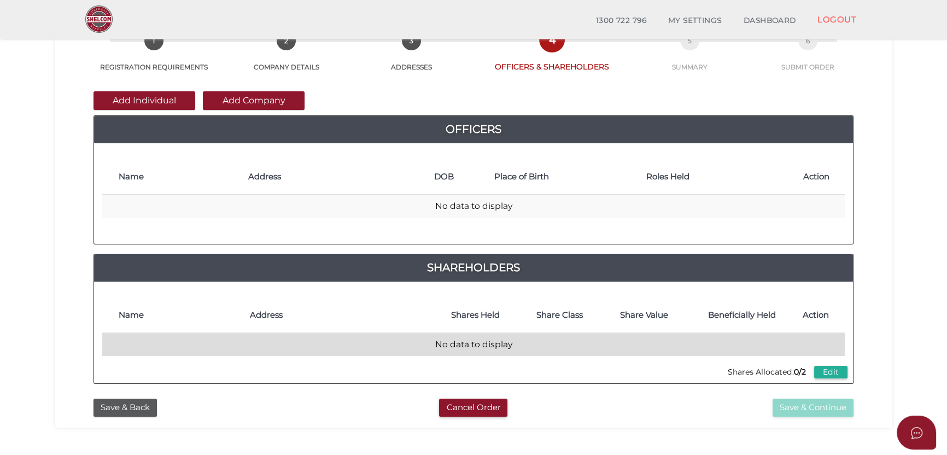
click at [471, 351] on td "No data to display" at bounding box center [473, 345] width 742 height 24
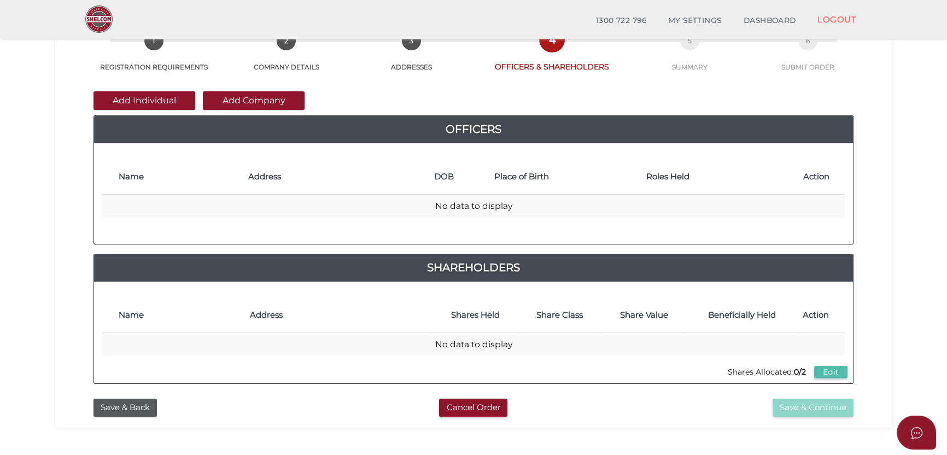
click at [836, 370] on button "Edit" at bounding box center [830, 372] width 33 height 13
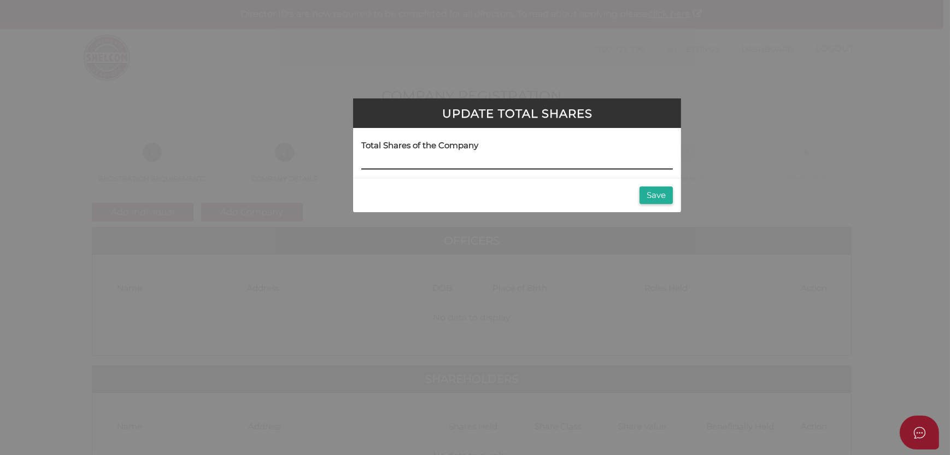
click at [434, 165] on input at bounding box center [517, 163] width 312 height 12
click at [650, 187] on button "Save" at bounding box center [656, 195] width 33 height 18
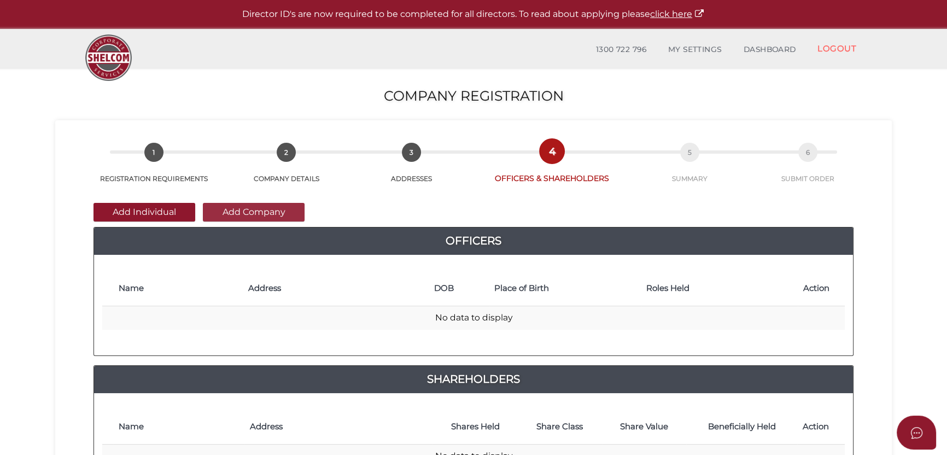
click at [256, 211] on button "Add Company" at bounding box center [254, 212] width 102 height 19
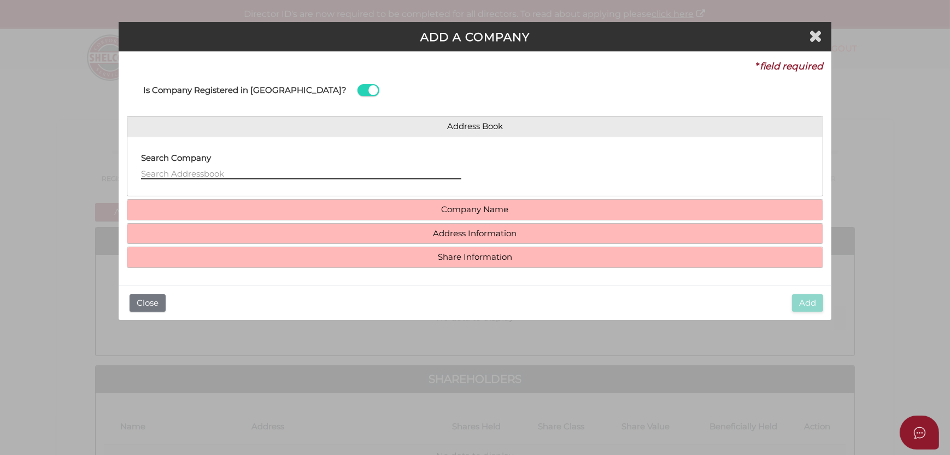
click at [257, 173] on input "text" at bounding box center [301, 173] width 320 height 12
type input "PG"
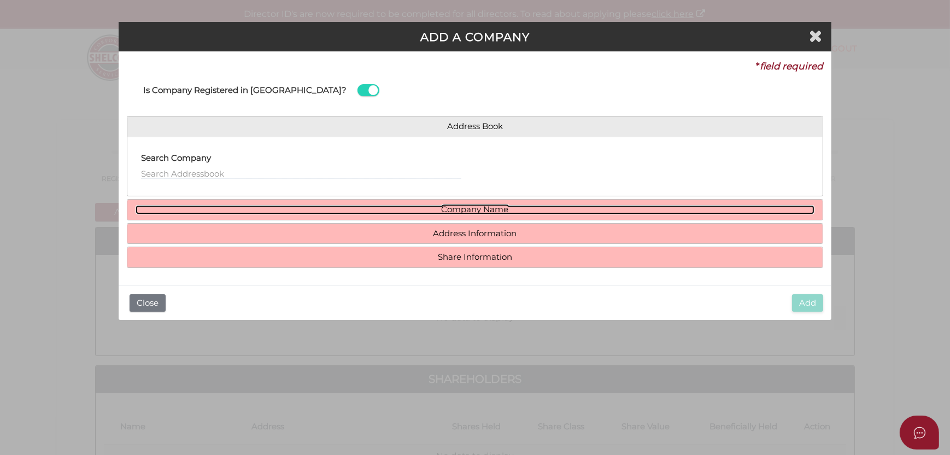
click at [347, 205] on link "Company Name" at bounding box center [475, 209] width 679 height 9
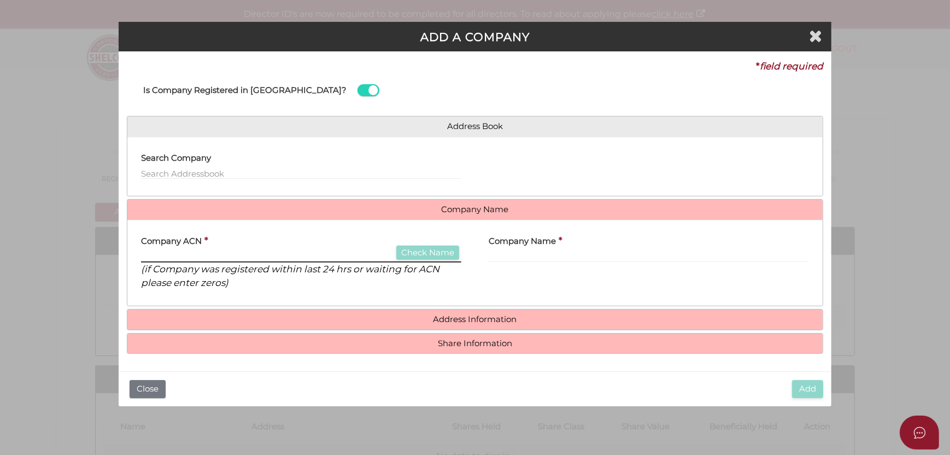
click at [315, 257] on input "text" at bounding box center [301, 256] width 320 height 12
click at [381, 235] on div "Company ACN * Check Name (if Company was registered within last 24 hrs or waiti…" at bounding box center [301, 258] width 320 height 61
click at [548, 261] on input "text" at bounding box center [649, 256] width 320 height 12
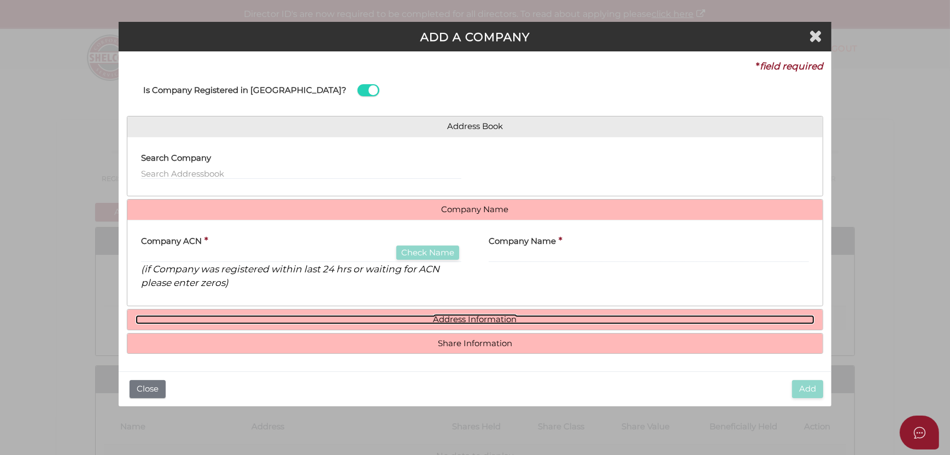
click at [468, 320] on link "Address Information" at bounding box center [475, 319] width 679 height 9
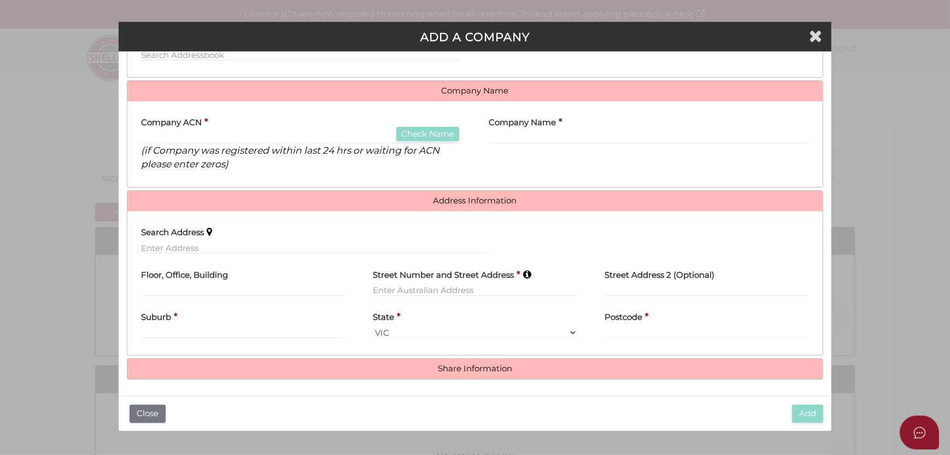
click at [446, 359] on h4 "Share Information" at bounding box center [474, 369] width 695 height 20
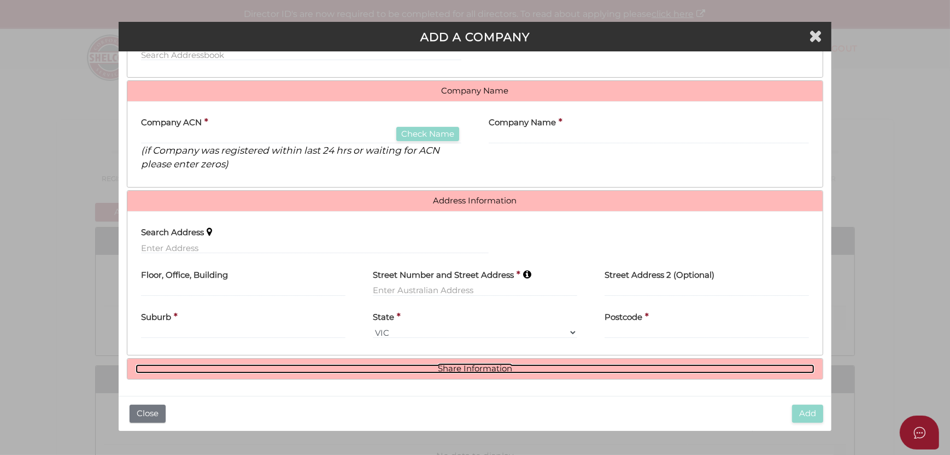
click at [441, 370] on link "Share Information" at bounding box center [475, 368] width 679 height 9
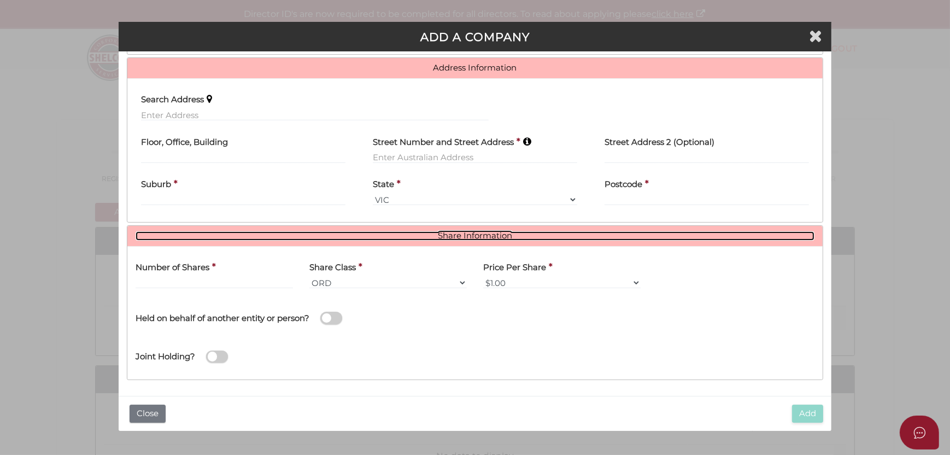
scroll to position [143, 0]
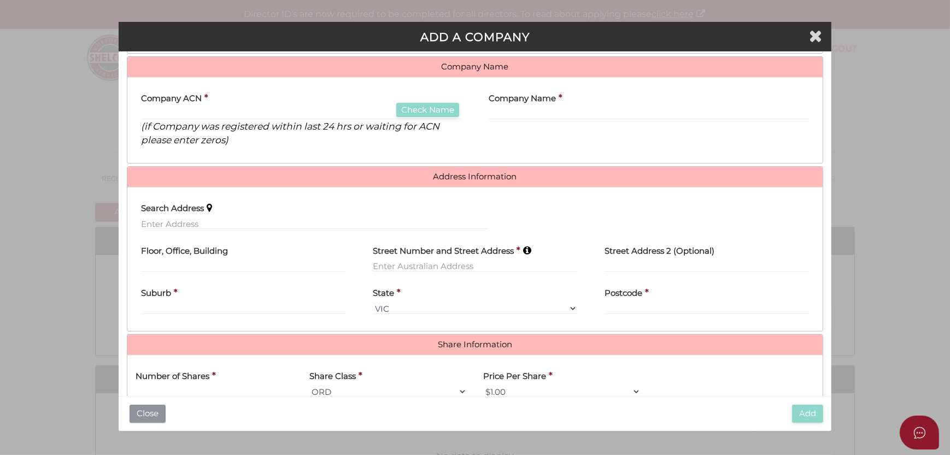
click at [151, 411] on button "Close" at bounding box center [148, 414] width 36 height 18
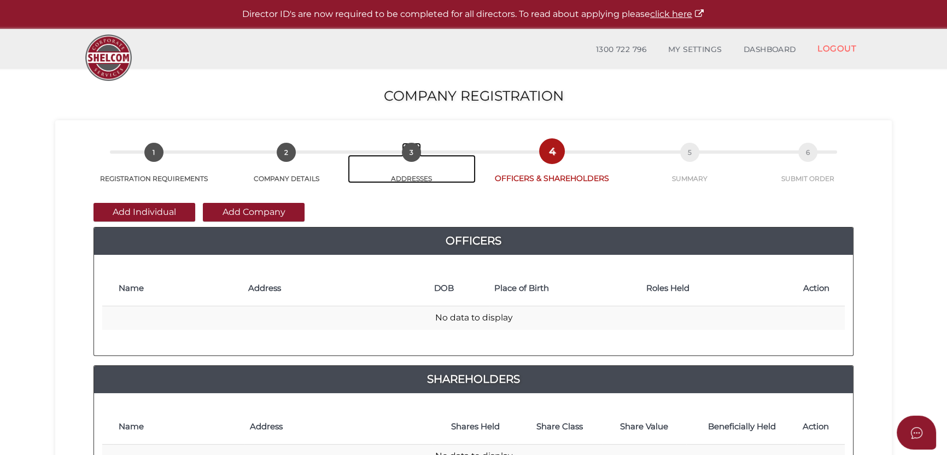
click at [405, 166] on link "3 ADDRESSES" at bounding box center [412, 169] width 128 height 28
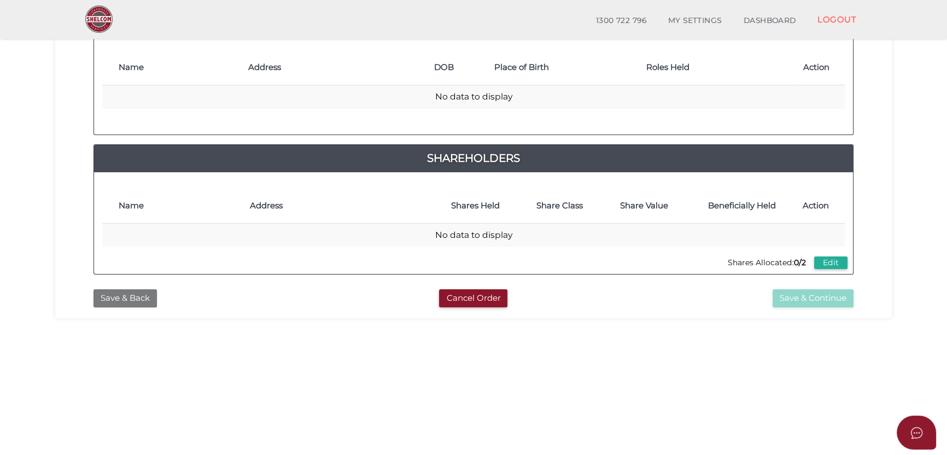
click at [125, 299] on button "Save & Back" at bounding box center [124, 298] width 63 height 18
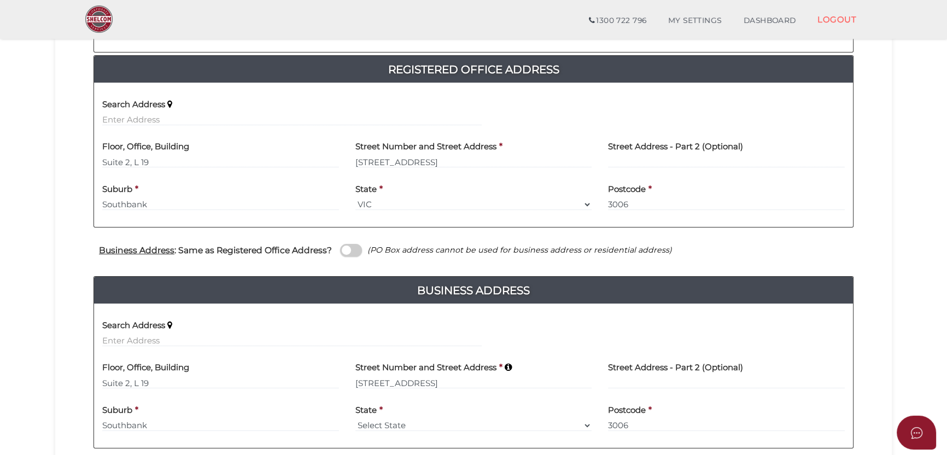
scroll to position [328, 0]
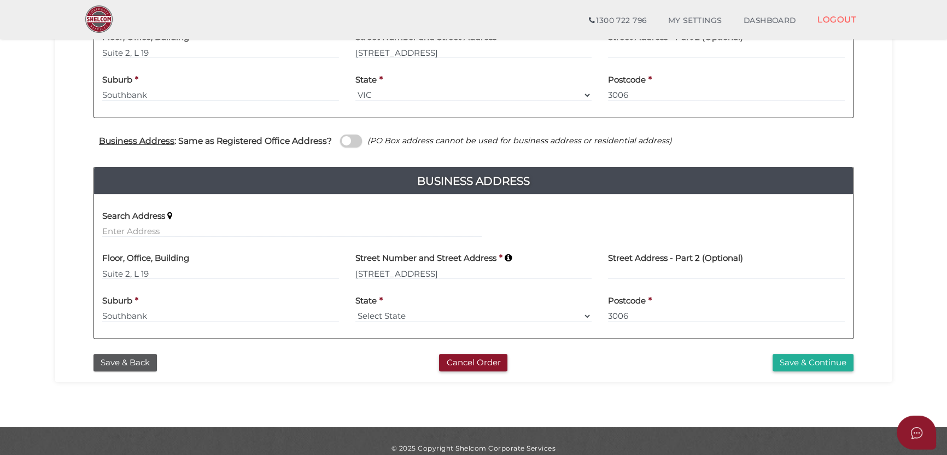
click at [348, 147] on div "Business Address : Same as Registered Office Address? (PO Box address cannot be…" at bounding box center [473, 142] width 776 height 21
click at [353, 143] on span at bounding box center [351, 140] width 22 height 13
click at [0, 0] on input "checkbox" at bounding box center [0, 0] width 0 height 0
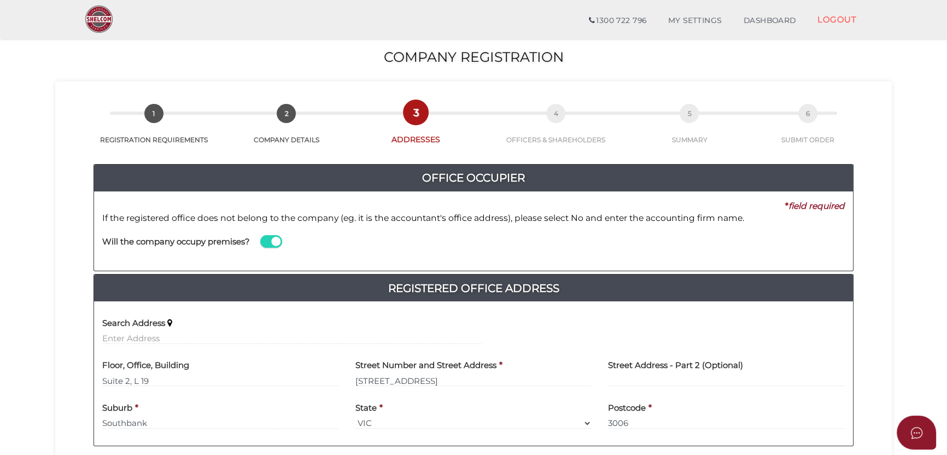
scroll to position [160, 0]
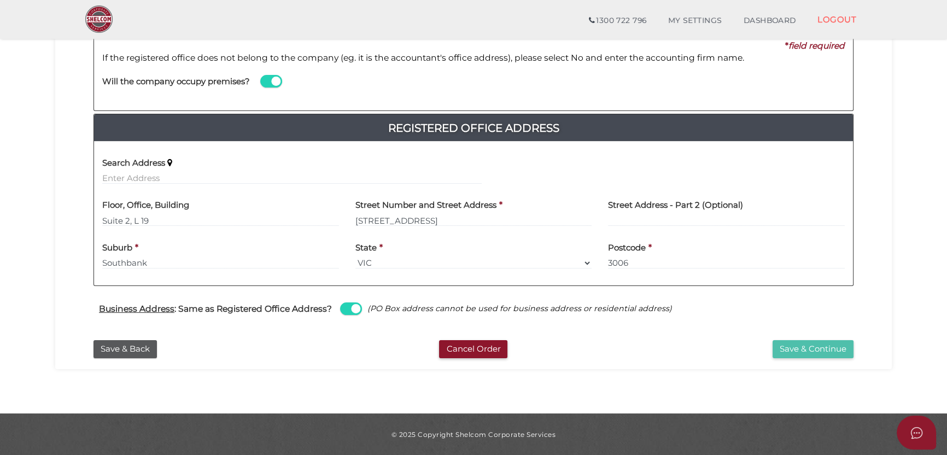
click at [790, 349] on button "Save & Continue" at bounding box center [812, 349] width 81 height 18
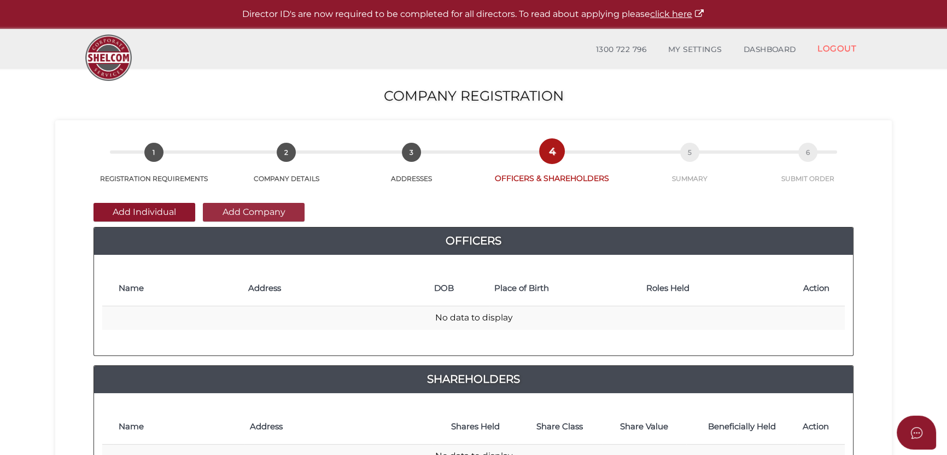
click at [223, 210] on button "Add Company" at bounding box center [254, 212] width 102 height 19
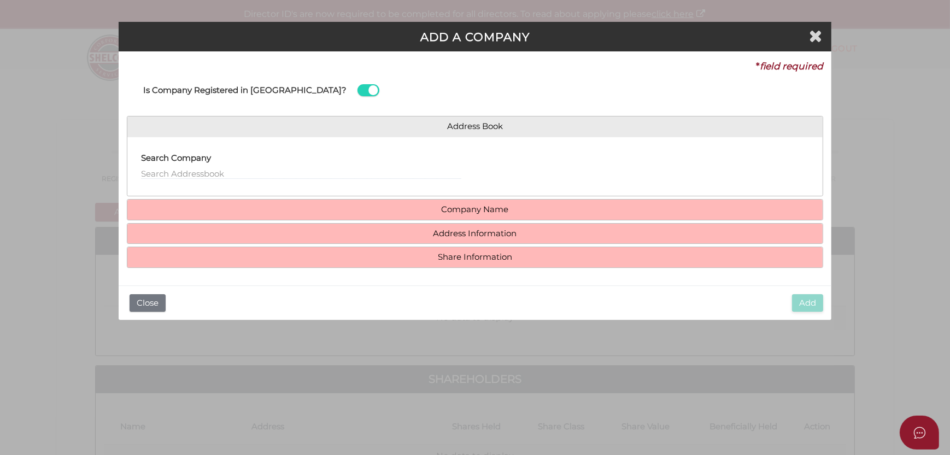
click at [298, 160] on div "Search Company" at bounding box center [301, 162] width 320 height 34
click at [132, 306] on button "Close" at bounding box center [148, 303] width 36 height 18
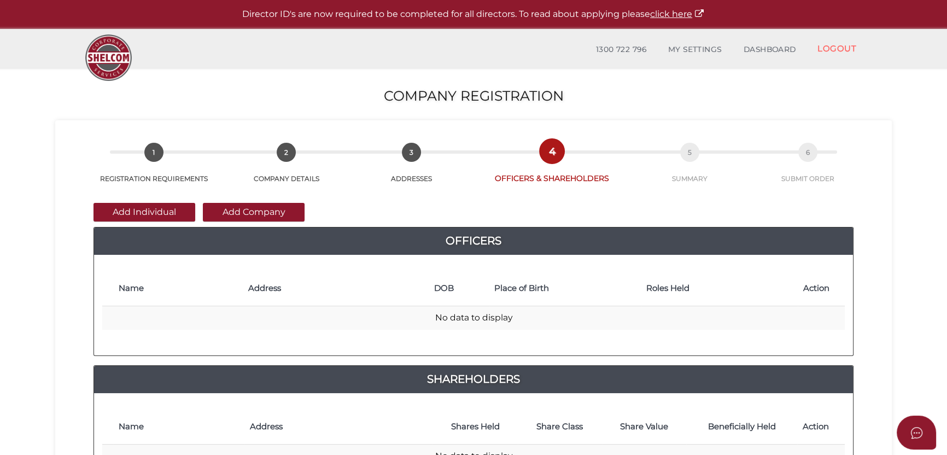
scroll to position [73, 0]
